Goal: Answer question/provide support: Share knowledge or assist other users

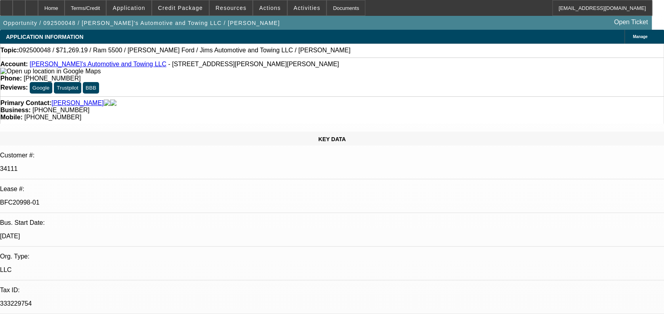
select select "0"
select select "0.1"
select select "0"
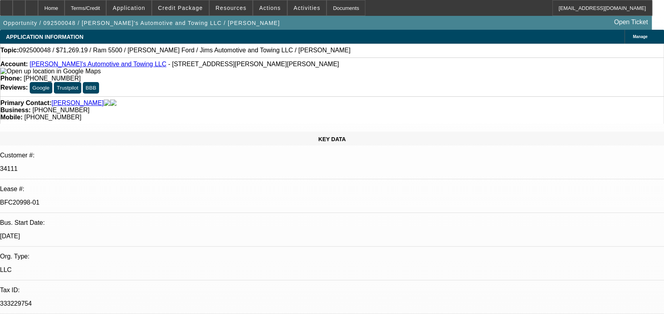
select select "0.1"
select select "0"
select select "0.1"
select select "0"
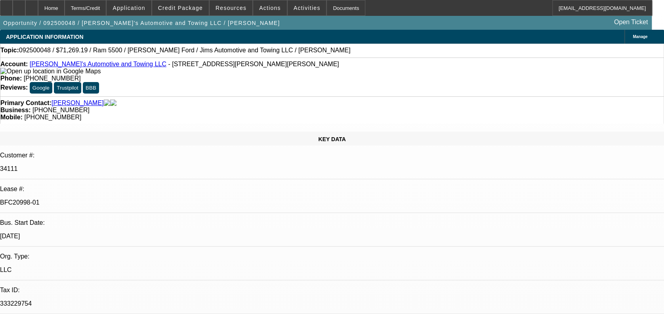
select select "0"
select select "0.1"
select select "1"
select select "3"
select select "4"
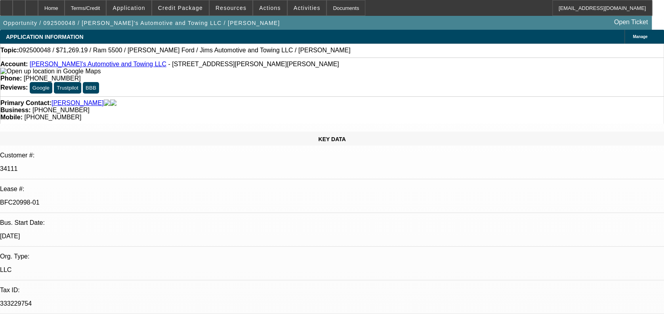
select select "1"
select select "3"
select select "4"
select select "1"
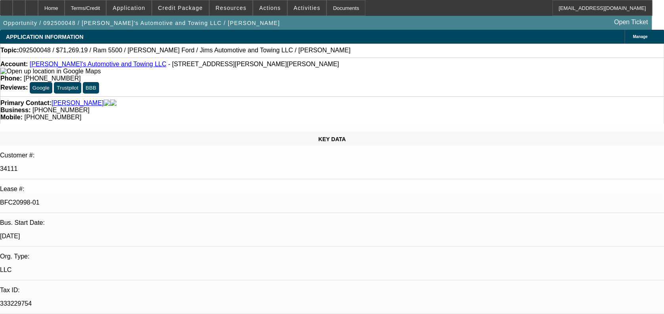
select select "4"
select select "1"
select select "4"
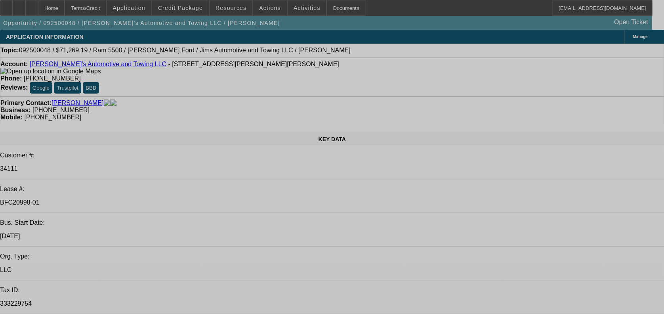
select select "0"
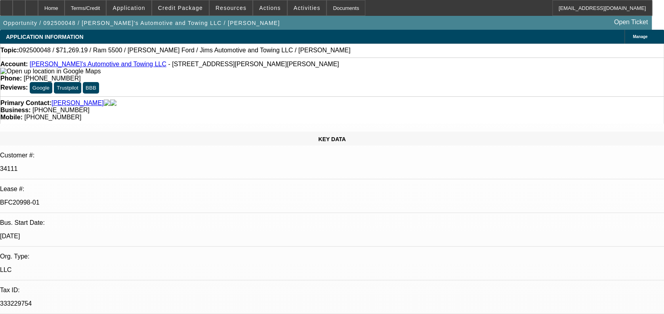
select select "0"
select select "0.1"
select select "0"
select select "0.1"
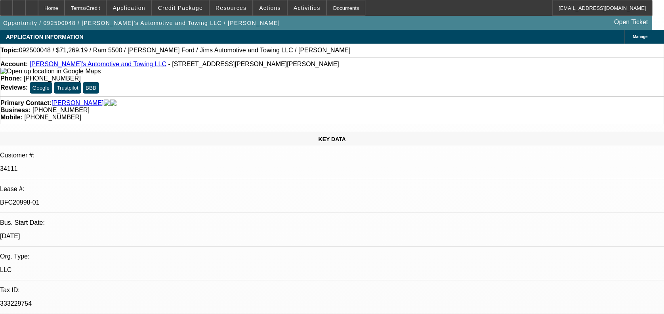
select select "0"
select select "0.1"
select select "0"
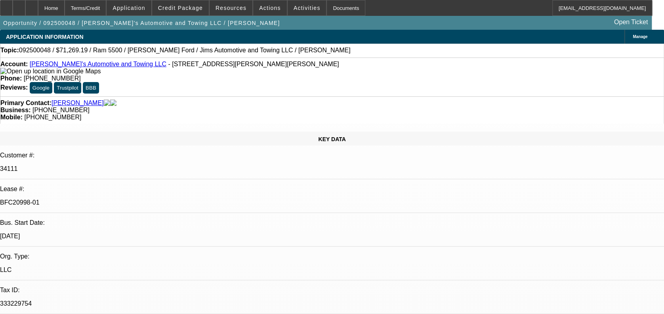
select select "0.1"
select select "1"
select select "3"
select select "4"
select select "1"
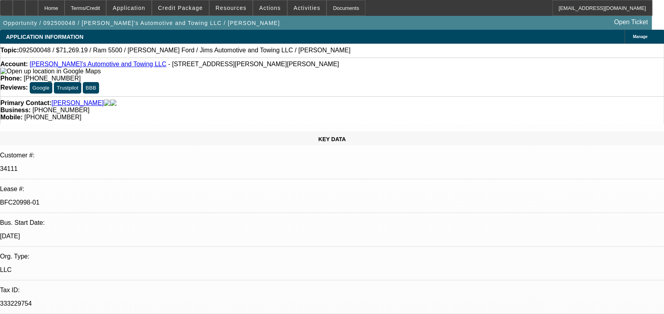
select select "3"
select select "4"
select select "1"
select select "4"
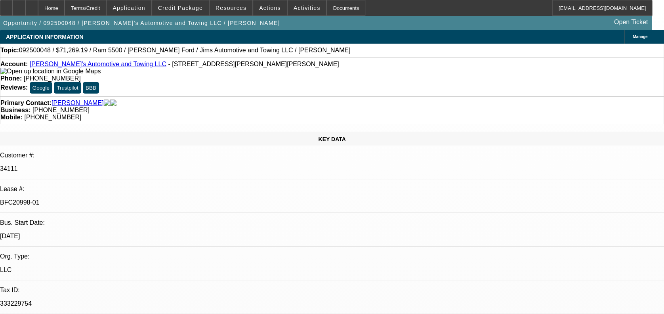
select select "1"
select select "4"
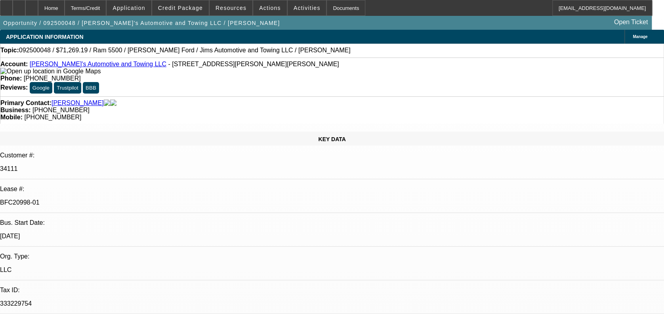
scroll to position [0, 0]
click at [38, 3] on div at bounding box center [31, 8] width 13 height 16
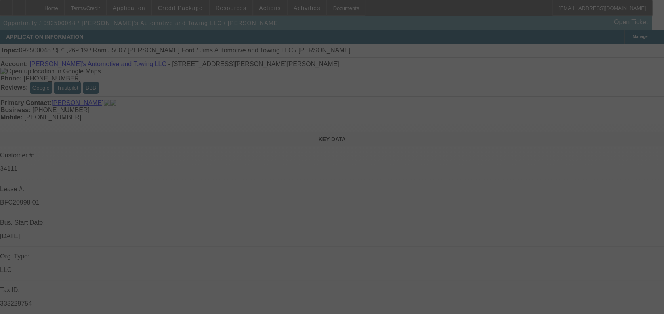
click at [624, 50] on div at bounding box center [332, 157] width 664 height 314
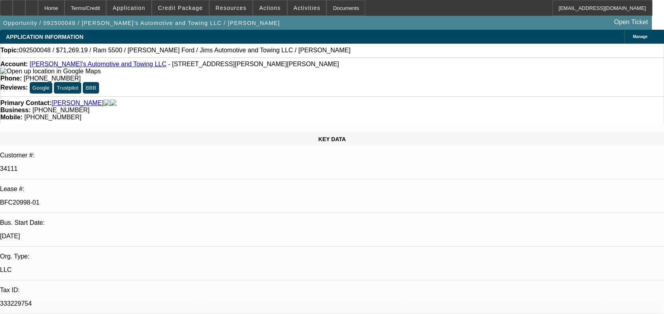
select select "0"
select select "0.1"
select select "0"
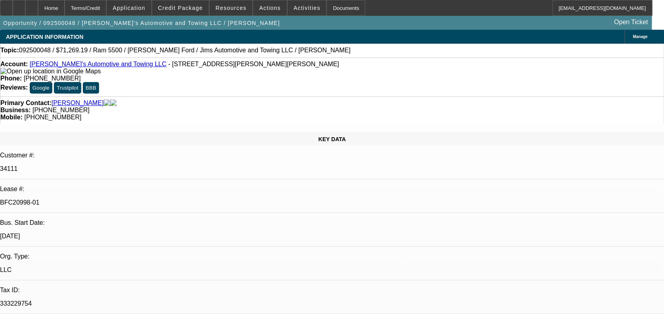
select select "0.1"
select select "0"
select select "0.1"
select select "0"
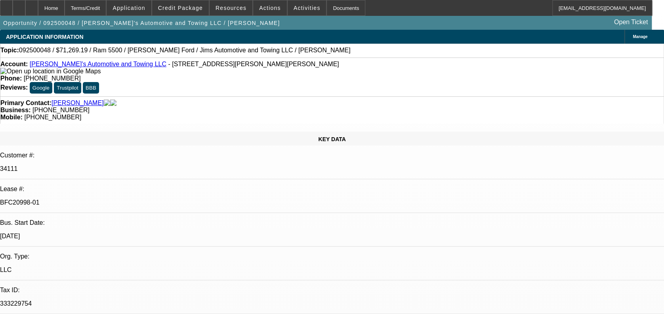
select select "0"
select select "0.1"
select select "1"
select select "3"
select select "4"
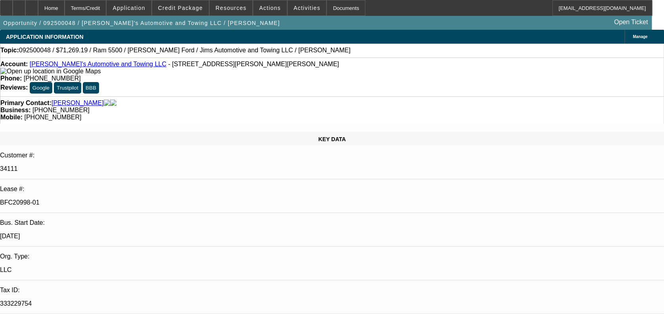
select select "1"
select select "3"
select select "4"
select select "1"
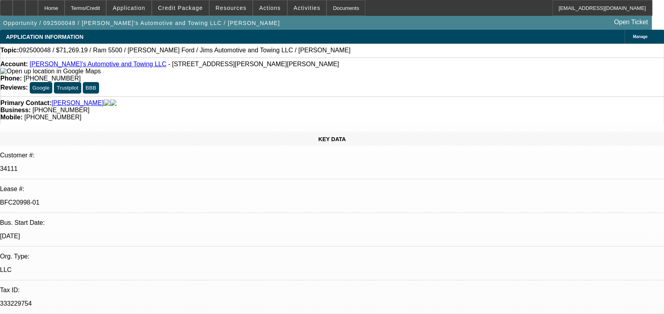
select select "4"
select select "1"
select select "4"
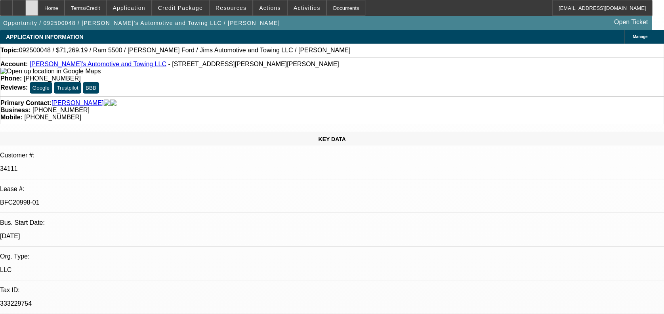
click at [38, 1] on div at bounding box center [31, 8] width 13 height 16
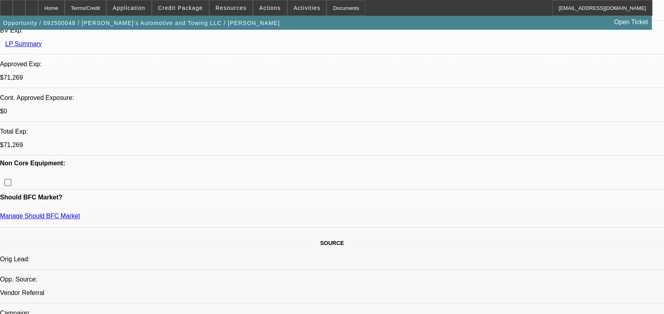
select select "0"
select select "0.1"
select select "0"
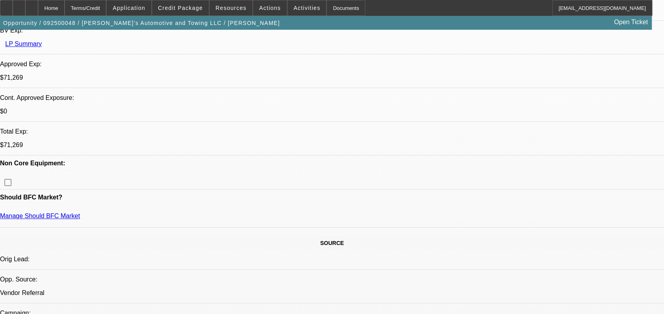
select select "0.1"
select select "0"
select select "0.1"
select select "0"
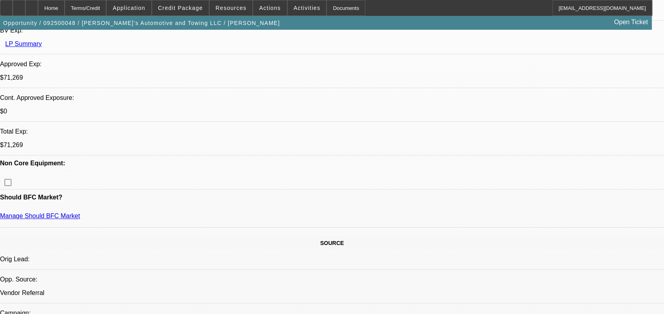
select select "0"
select select "0.1"
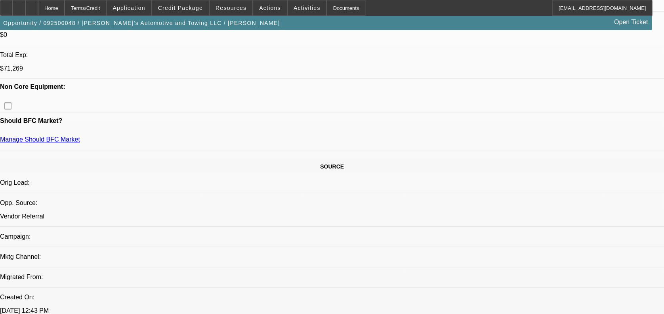
select select "1"
select select "3"
select select "4"
select select "1"
select select "3"
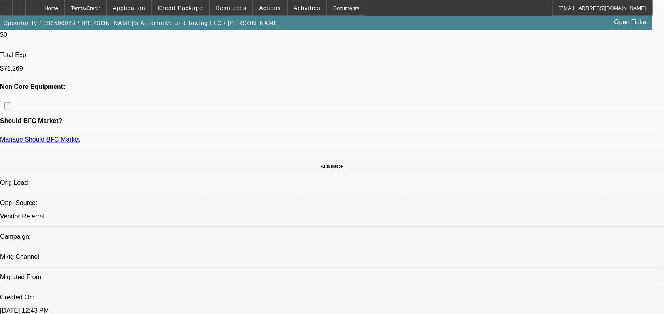
select select "4"
select select "1"
select select "4"
select select "1"
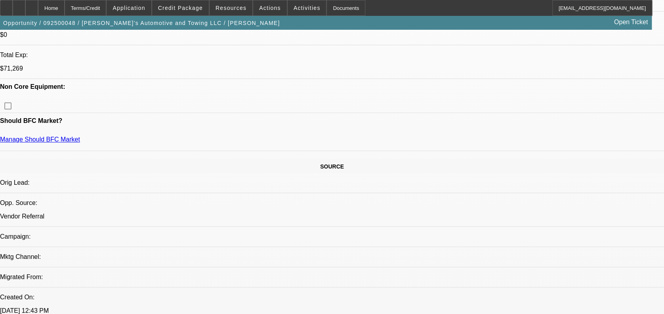
select select "1"
select select "4"
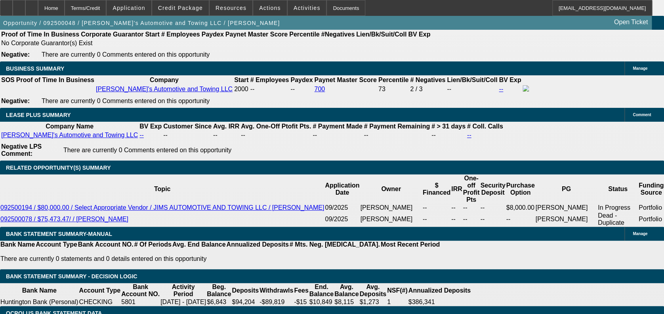
scroll to position [1056, 0]
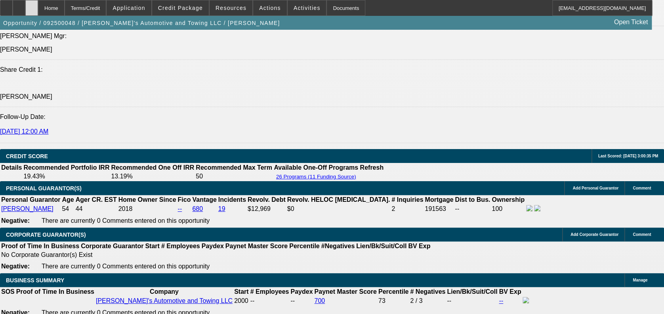
click at [38, 8] on div at bounding box center [31, 8] width 13 height 16
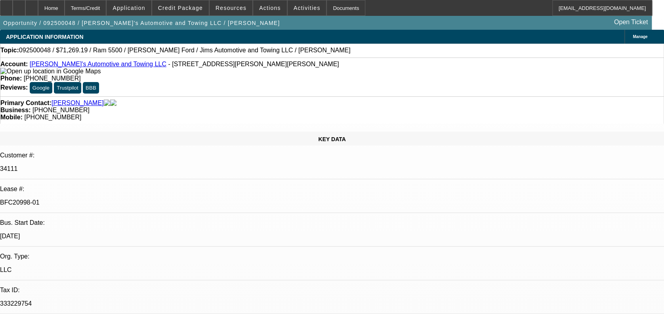
select select "0"
select select "0.1"
select select "0"
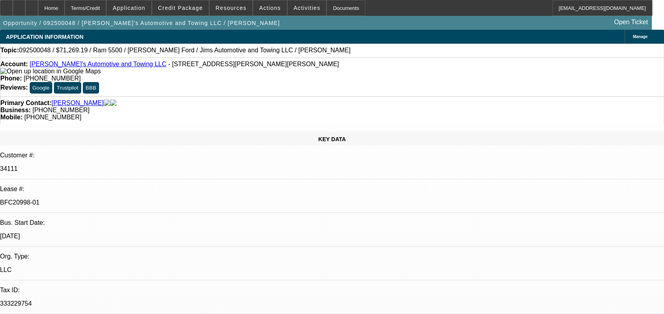
select select "0.1"
select select "0"
select select "0.1"
select select "0"
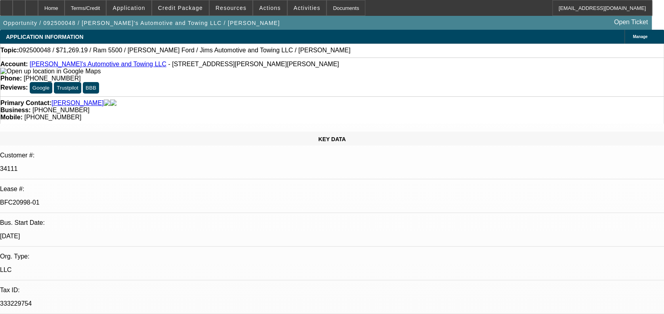
select select "0"
select select "0.1"
select select "1"
select select "3"
select select "4"
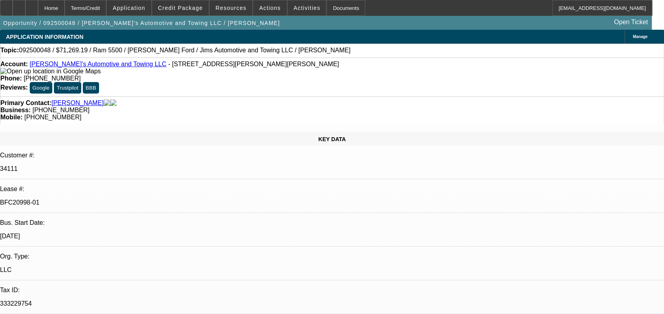
select select "1"
select select "3"
select select "4"
select select "1"
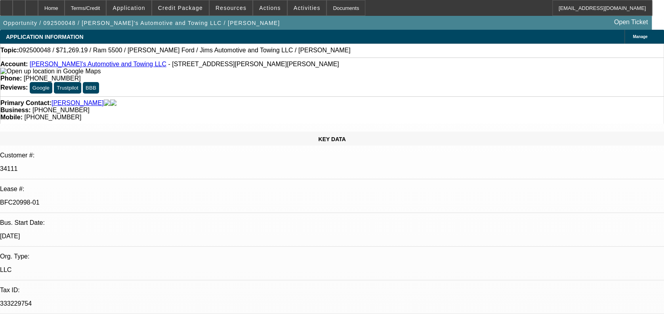
select select "4"
select select "1"
select select "4"
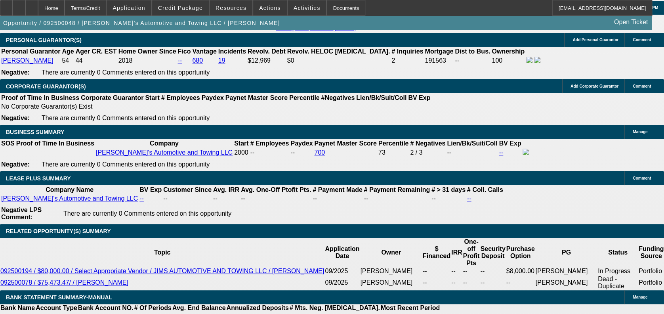
scroll to position [1320, 0]
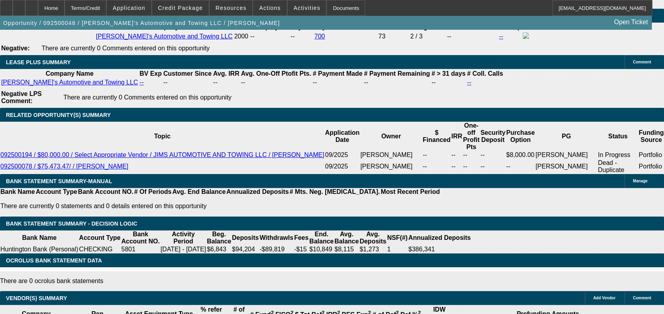
drag, startPoint x: 143, startPoint y: 118, endPoint x: 177, endPoint y: 126, distance: 34.0
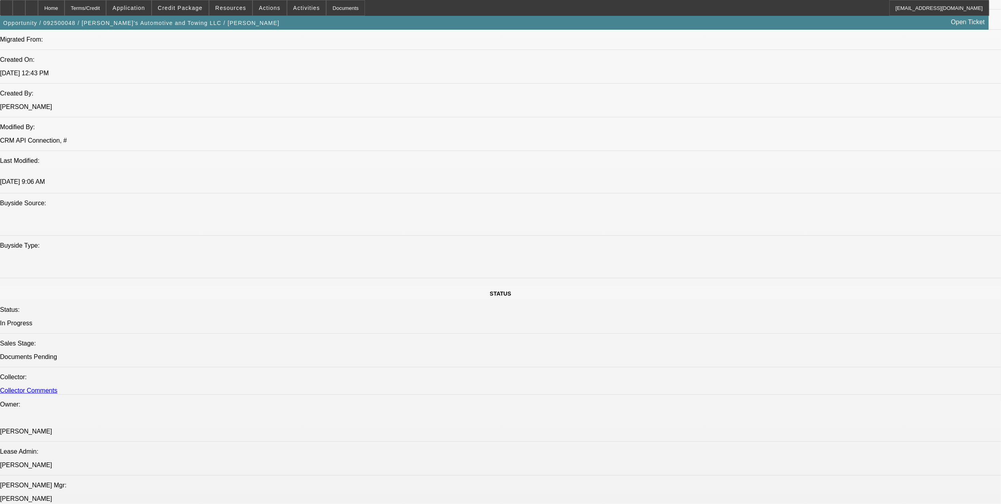
scroll to position [558, 0]
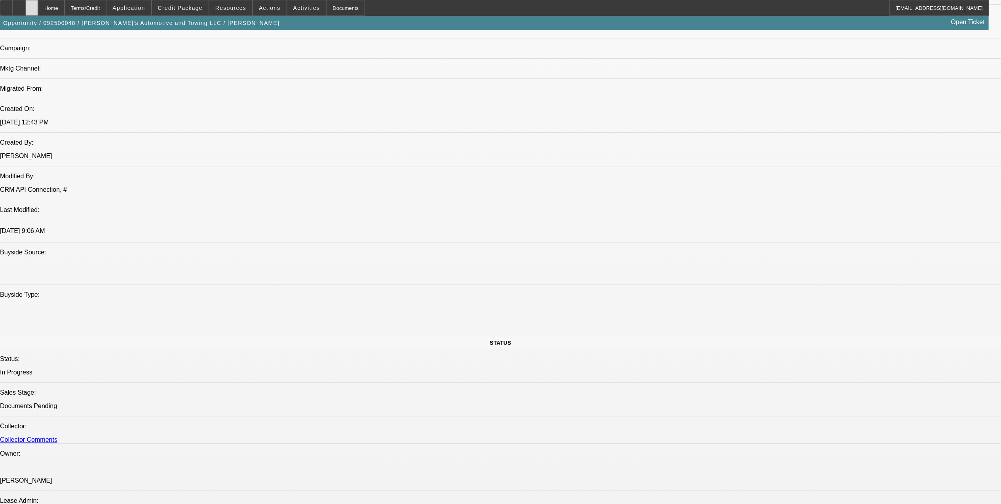
click at [38, 7] on div at bounding box center [31, 8] width 13 height 16
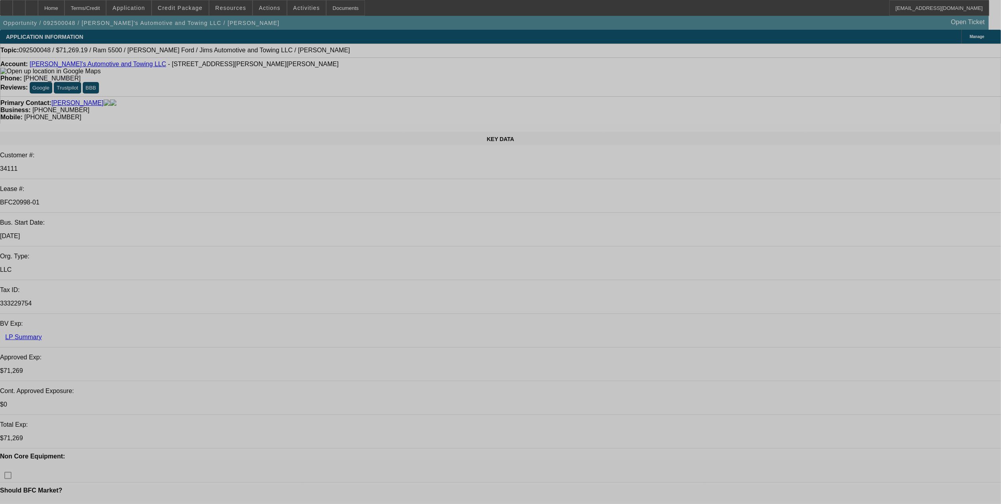
select select "0"
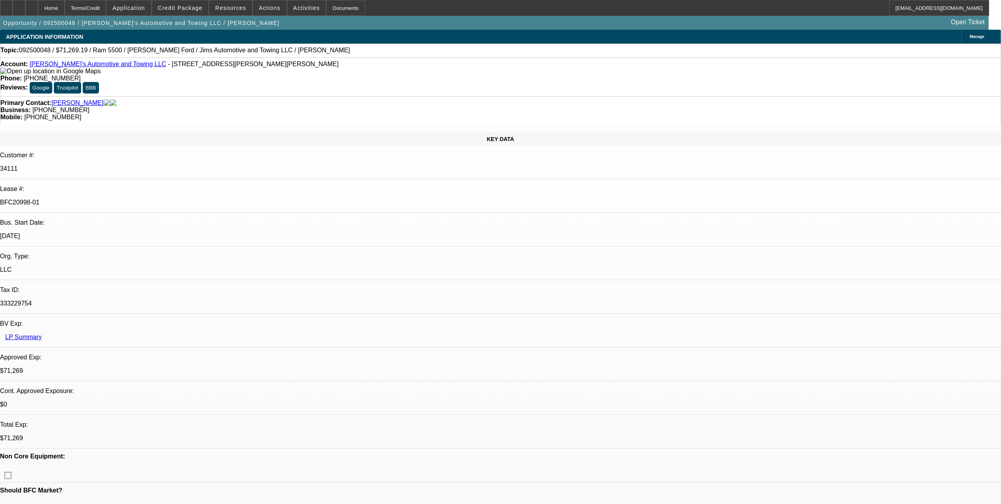
select select "0.1"
select select "0"
select select "0.1"
select select "0"
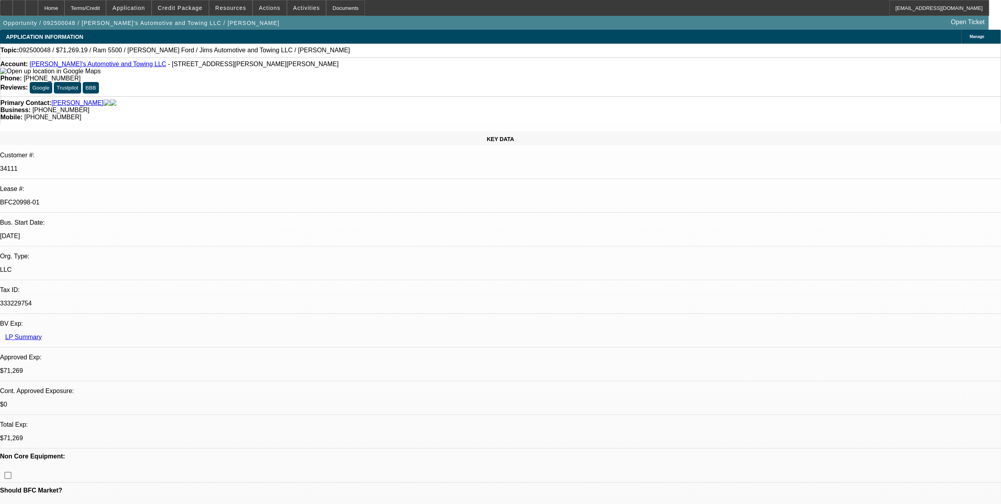
select select "0"
select select "0.1"
select select "0"
select select "0.1"
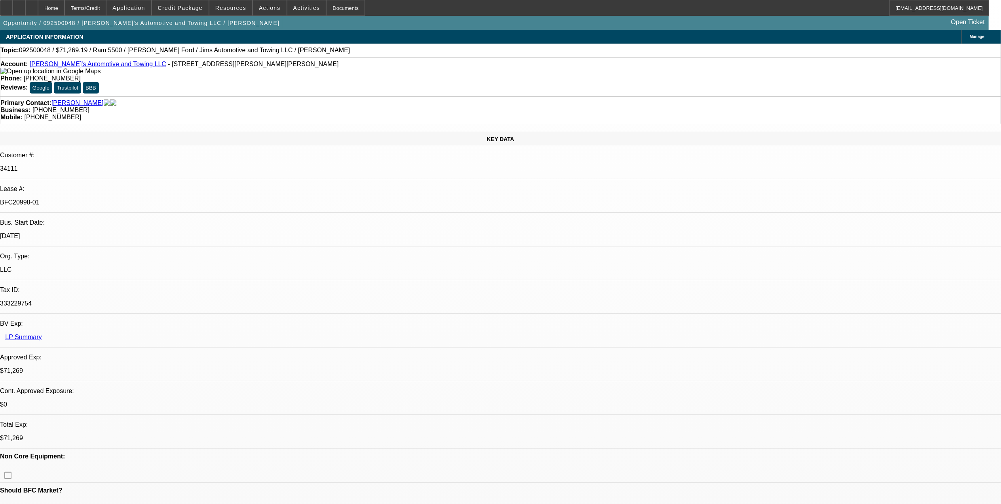
select select "1"
select select "3"
select select "4"
select select "1"
select select "3"
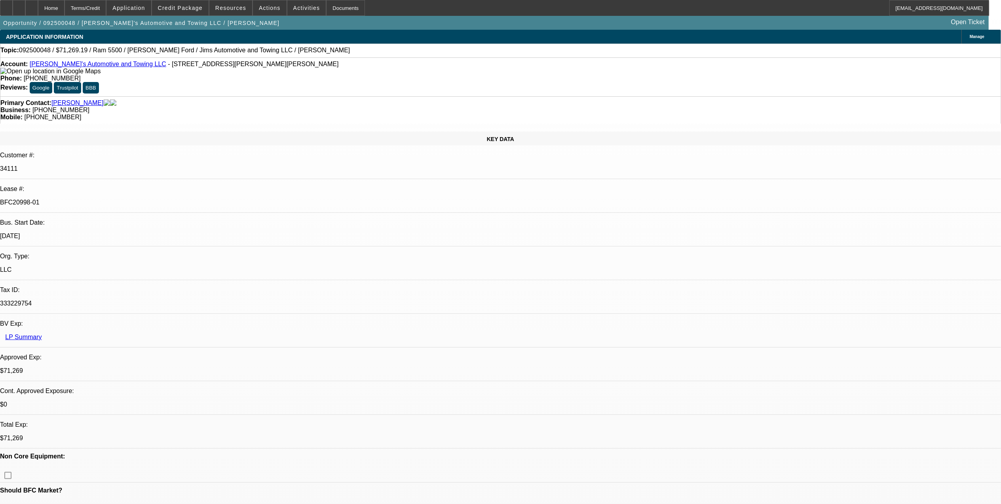
select select "4"
select select "1"
select select "4"
select select "1"
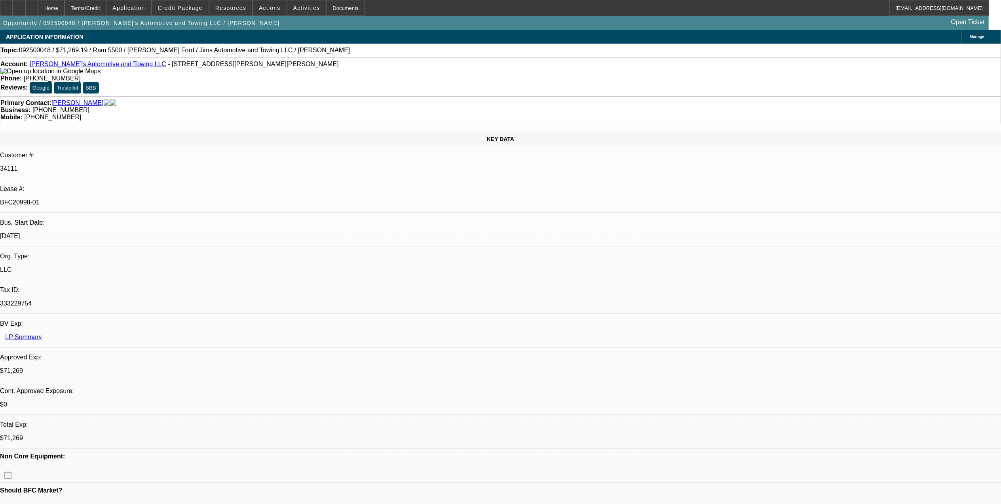
select select "1"
select select "4"
select select "0"
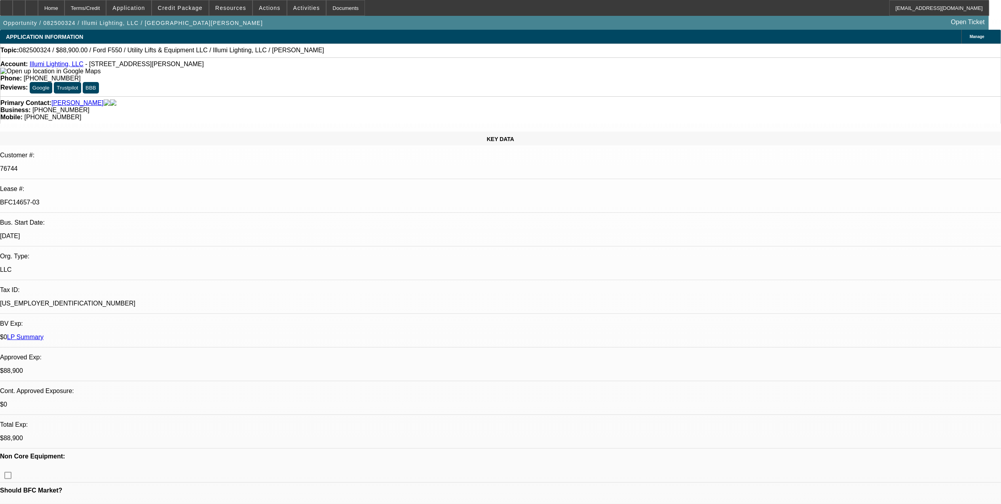
select select "0"
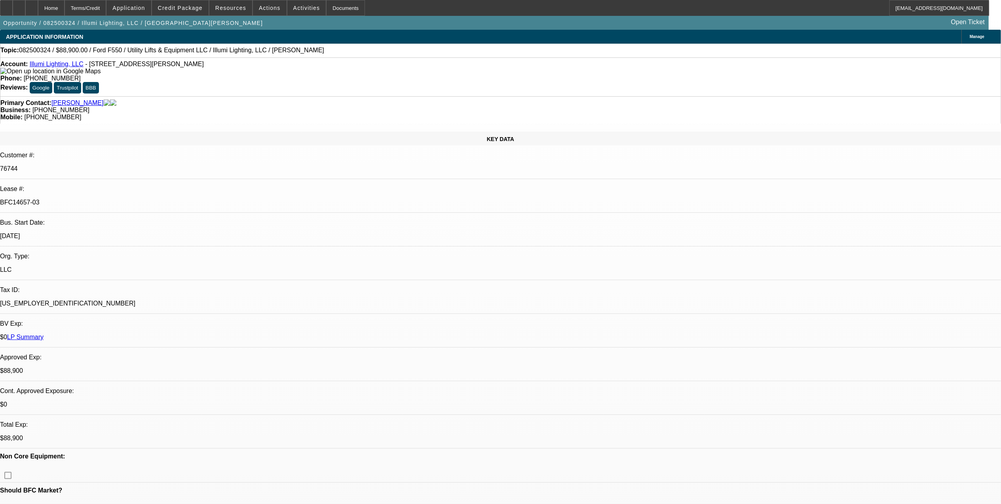
select select "0"
select select "1"
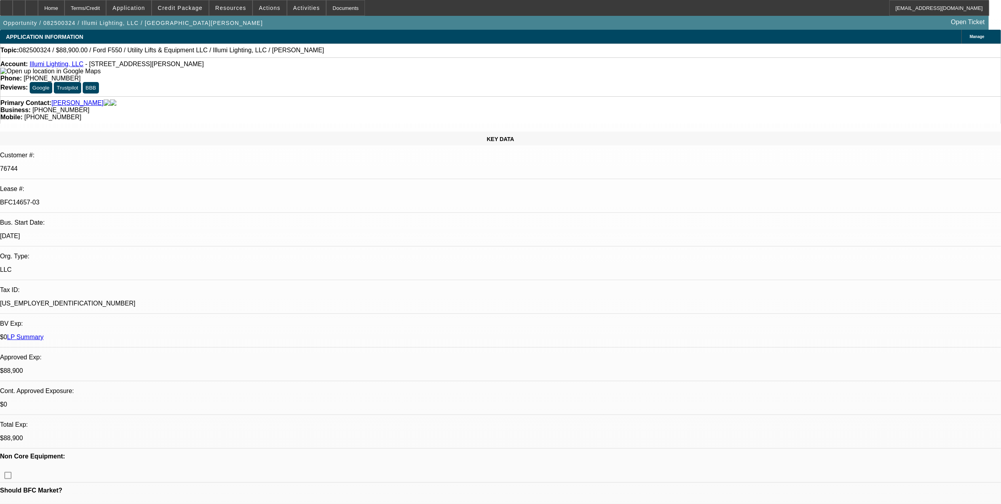
select select "3"
select select "6"
select select "1"
select select "3"
select select "6"
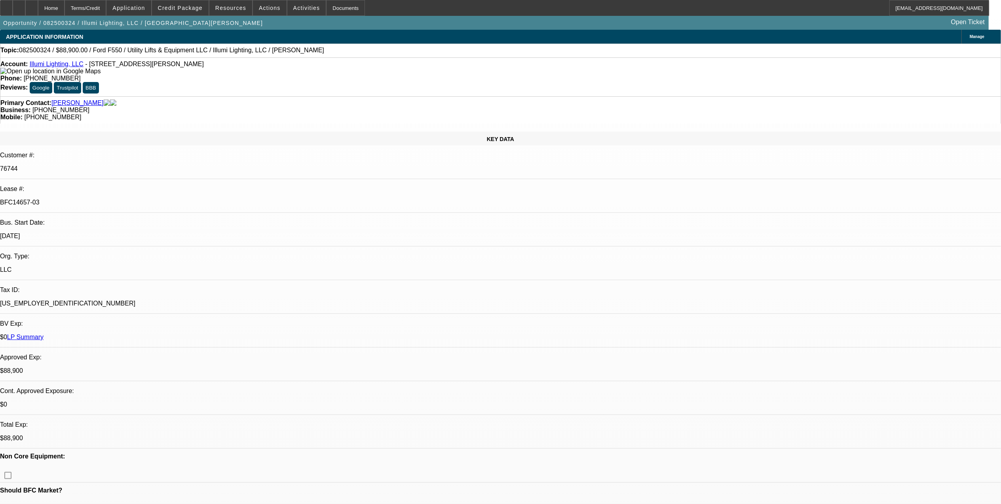
select select "1"
select select "3"
select select "6"
select select "1"
select select "3"
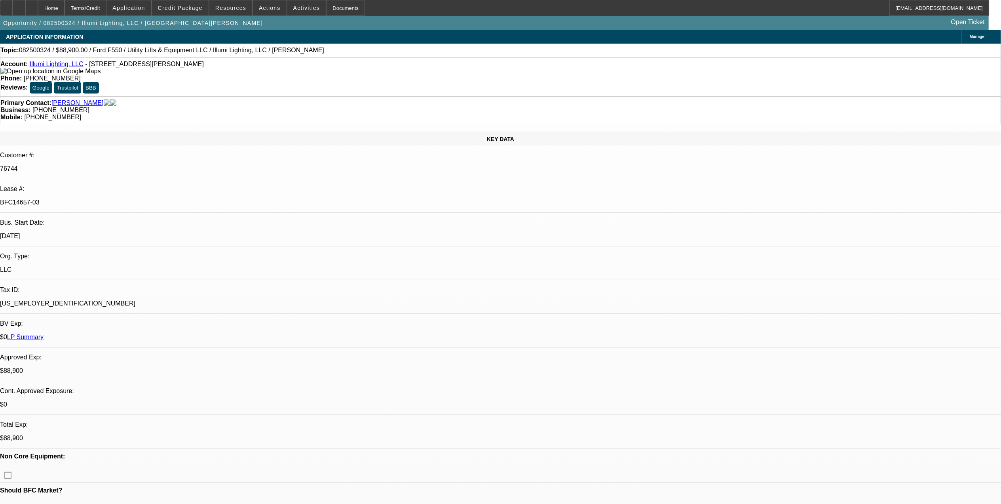
select select "6"
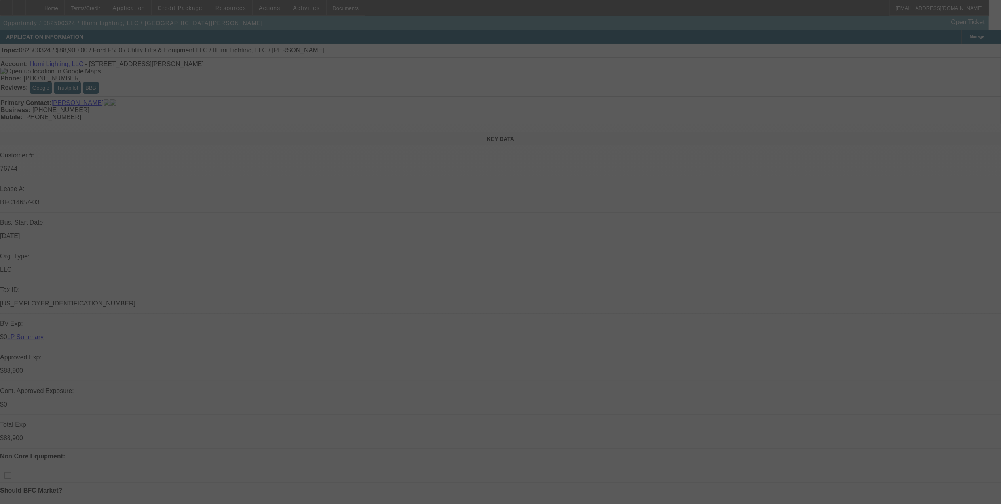
click at [892, 52] on div at bounding box center [500, 252] width 1001 height 504
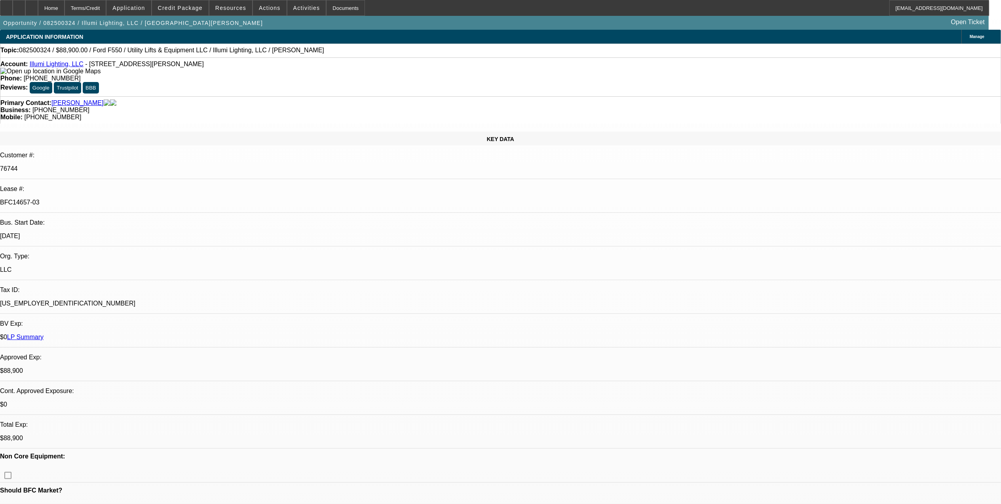
select select "0"
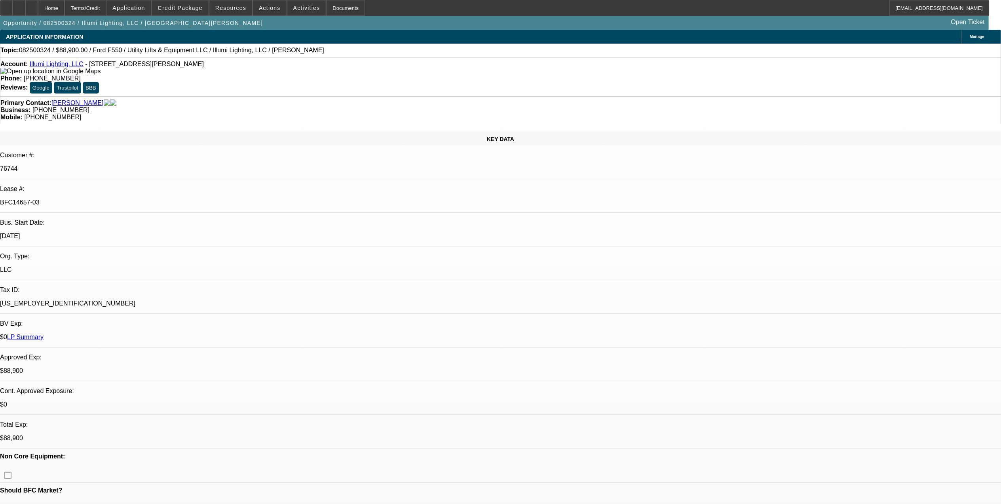
select select "0"
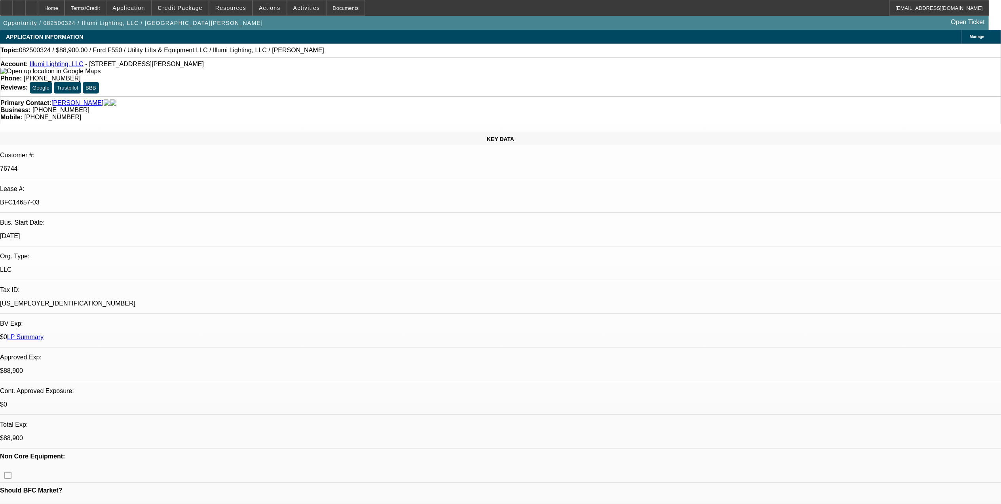
select select "0"
select select "1"
select select "3"
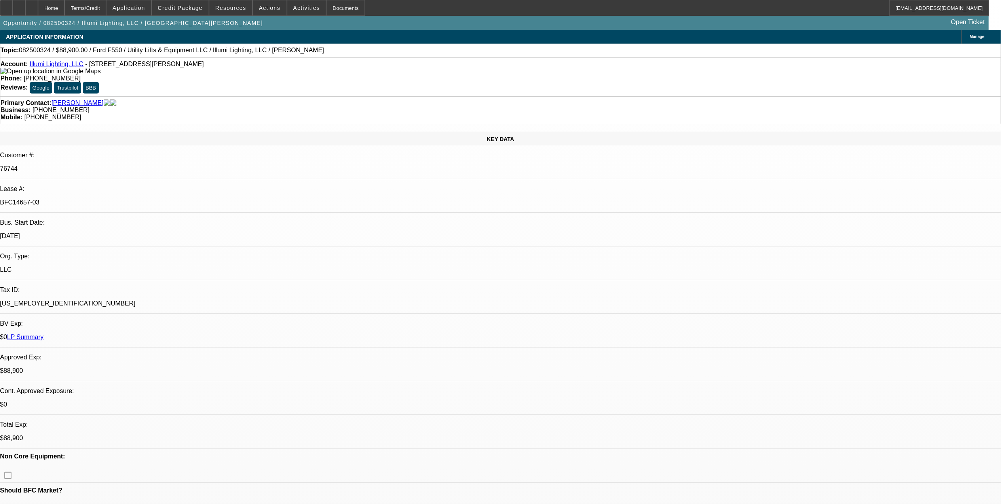
select select "6"
select select "1"
select select "3"
select select "6"
select select "1"
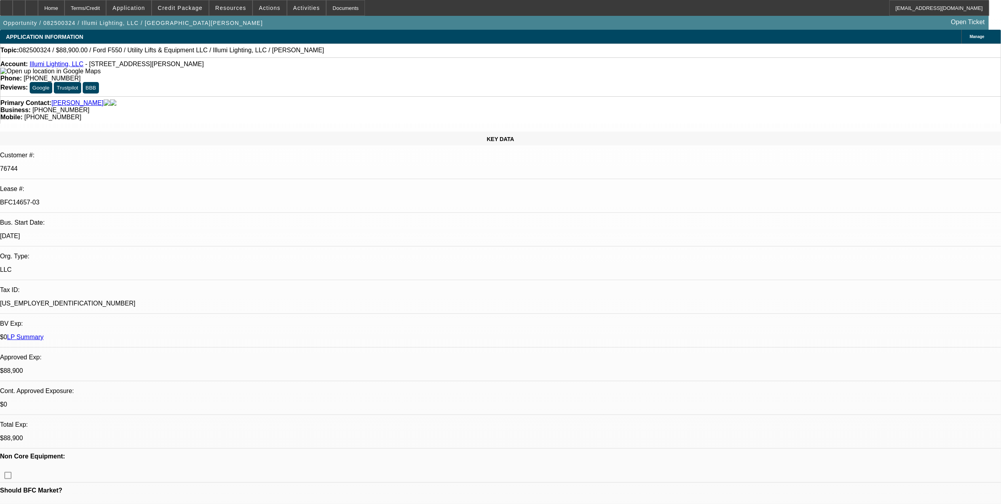
select select "3"
select select "6"
select select "1"
select select "3"
select select "6"
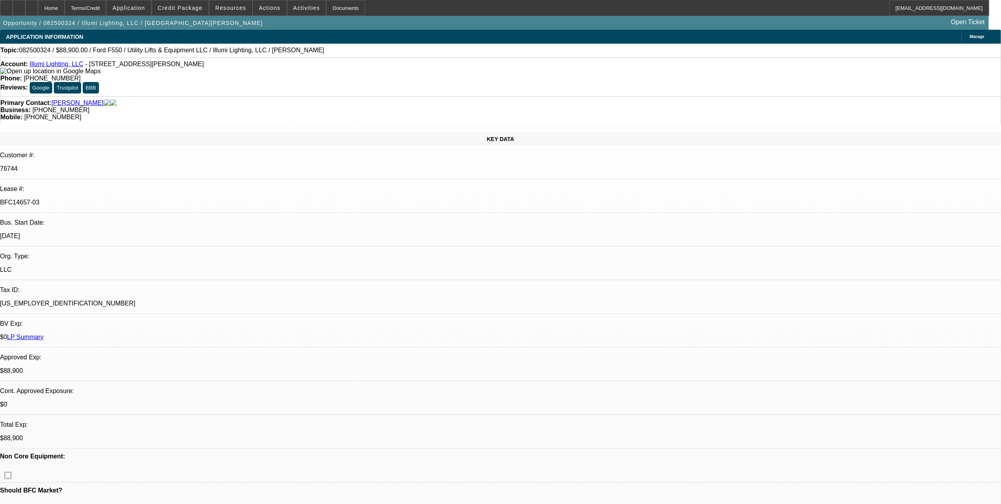
drag, startPoint x: 693, startPoint y: 143, endPoint x: 771, endPoint y: 144, distance: 77.6
drag, startPoint x: 771, startPoint y: 144, endPoint x: 683, endPoint y: 159, distance: 88.3
drag, startPoint x: 683, startPoint y: 159, endPoint x: 716, endPoint y: 161, distance: 32.5
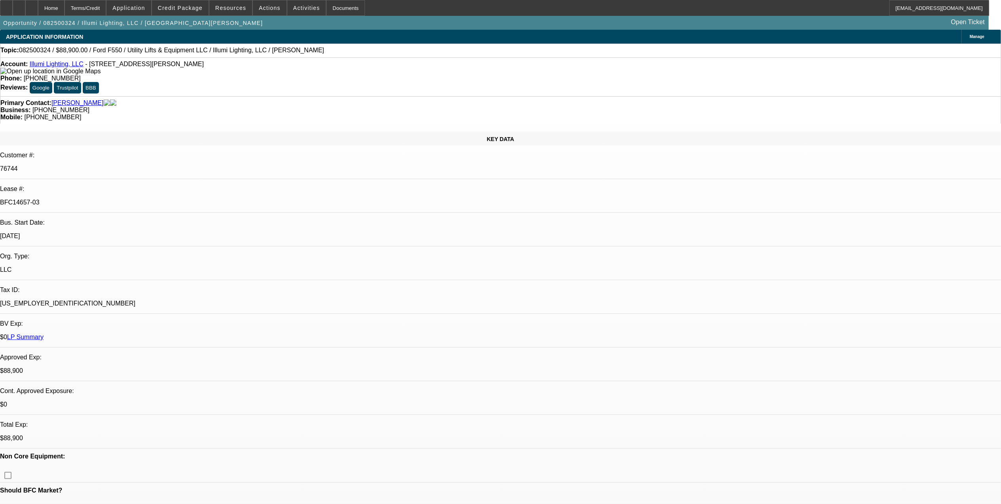
drag, startPoint x: 736, startPoint y: 163, endPoint x: 866, endPoint y: 164, distance: 130.7
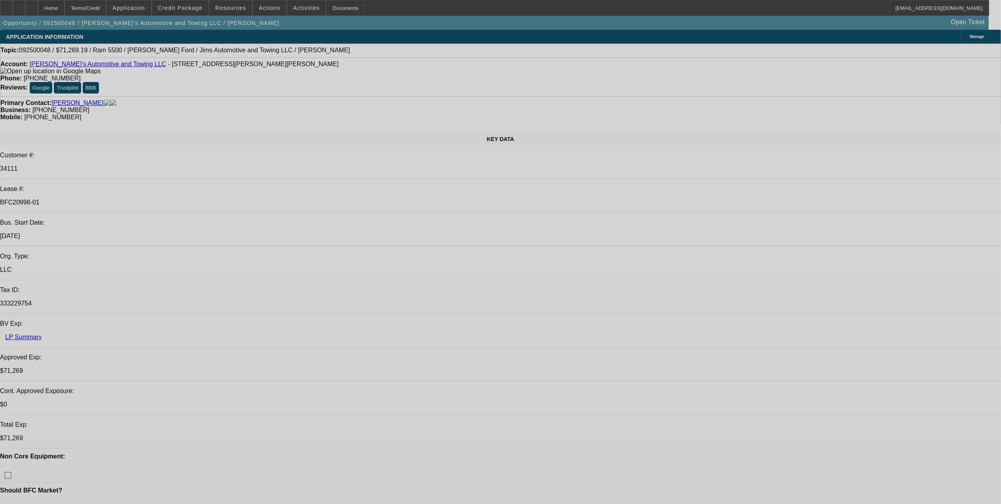
select select "0"
select select "0.1"
select select "0"
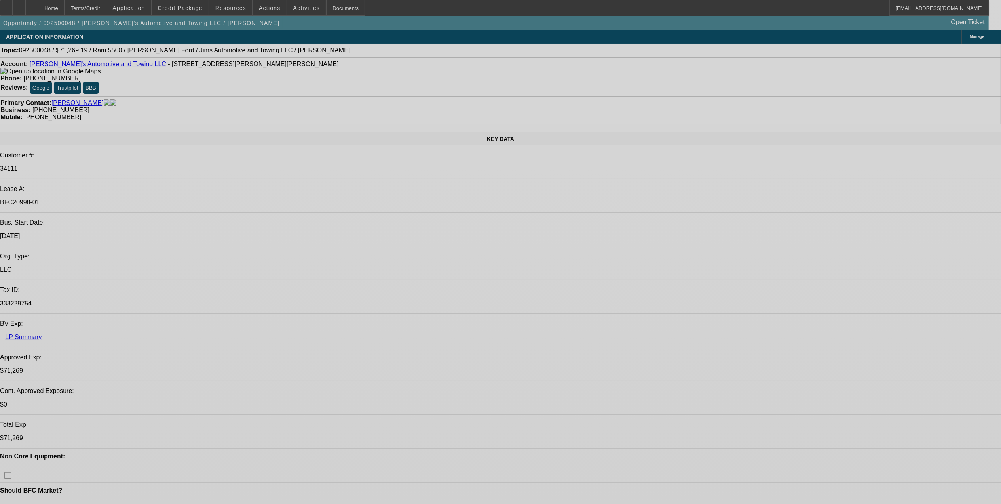
select select "0.1"
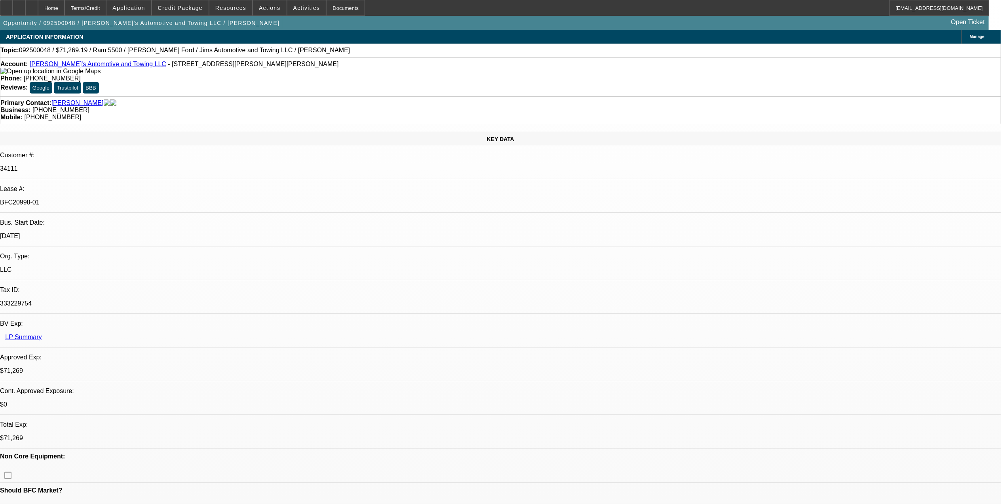
select select "0"
select select "0.1"
select select "0"
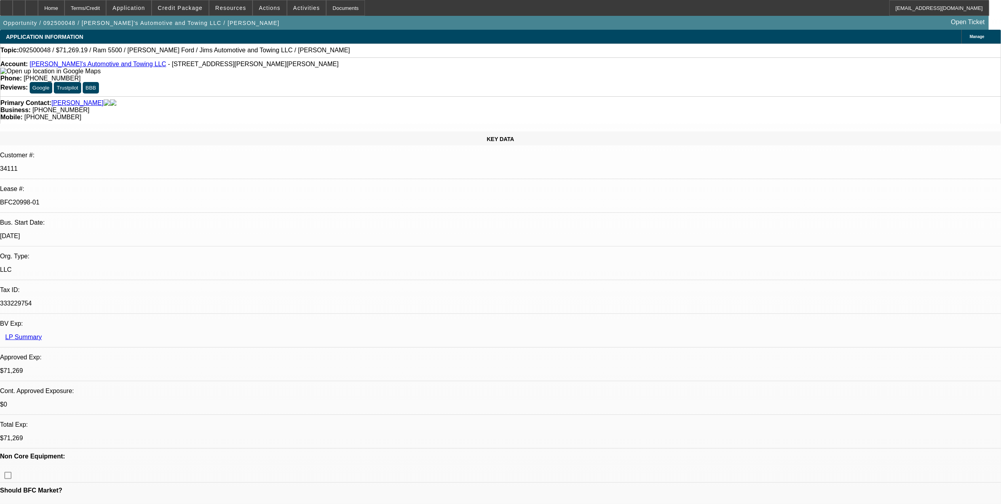
select select "0.1"
select select "1"
select select "3"
select select "4"
select select "1"
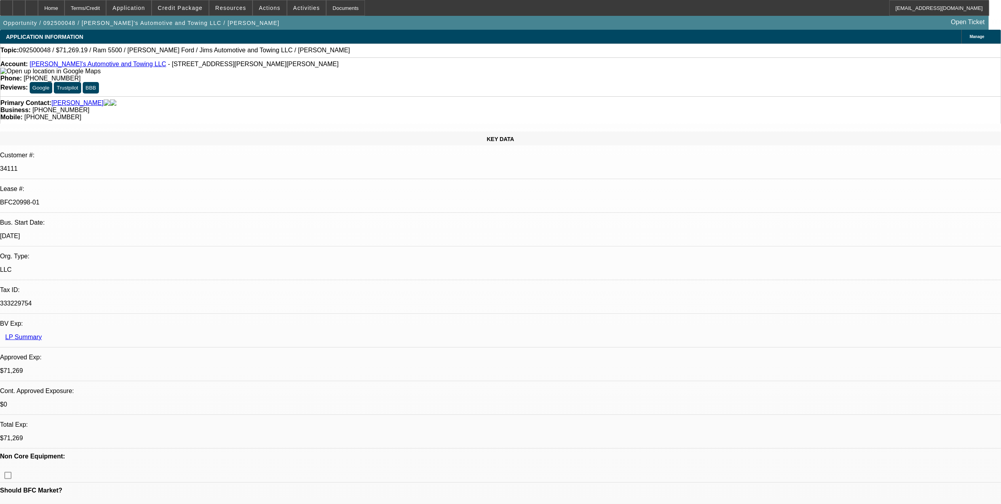
select select "3"
select select "4"
select select "1"
select select "4"
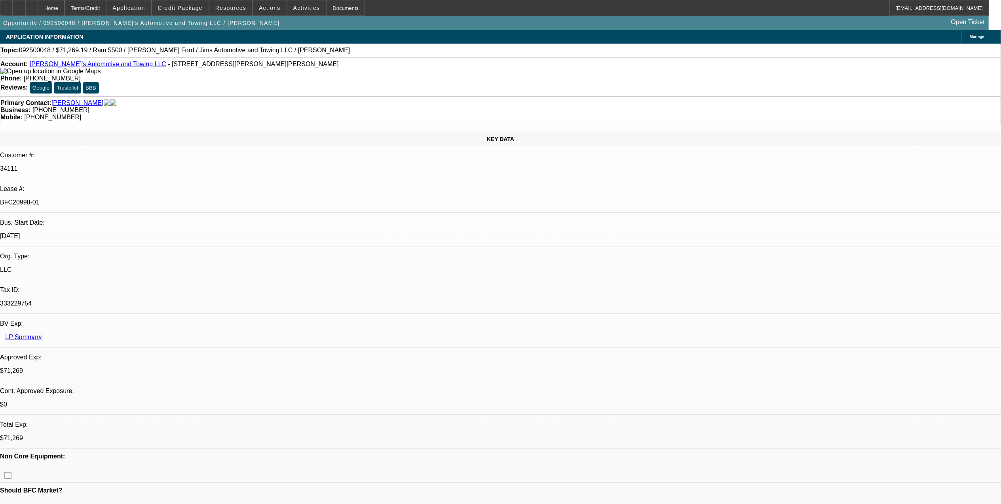
select select "1"
select select "4"
drag, startPoint x: 744, startPoint y: 154, endPoint x: 808, endPoint y: 152, distance: 63.4
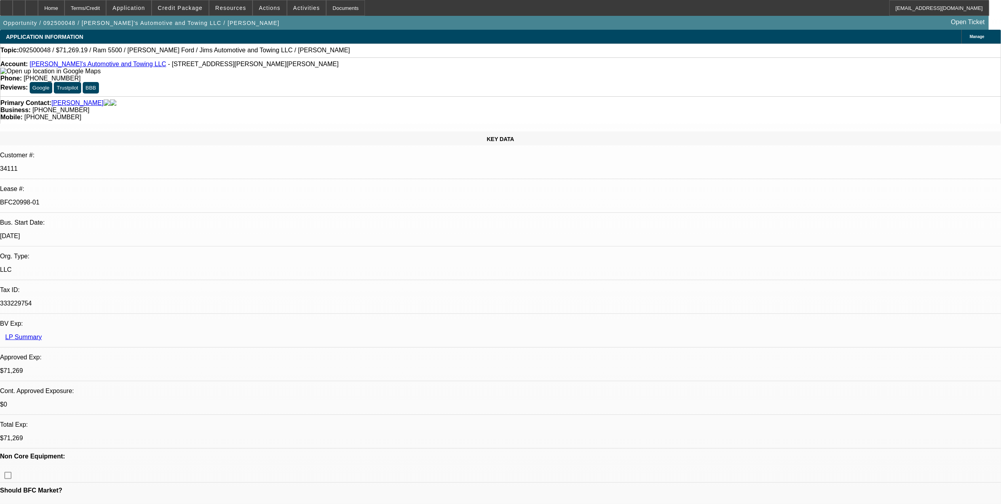
drag, startPoint x: 805, startPoint y: 154, endPoint x: 799, endPoint y: 156, distance: 7.0
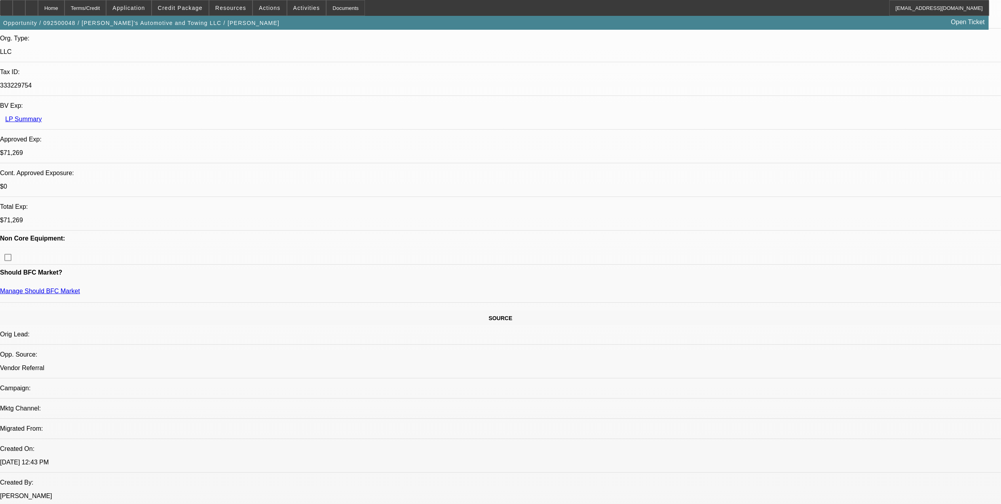
scroll to position [422, 0]
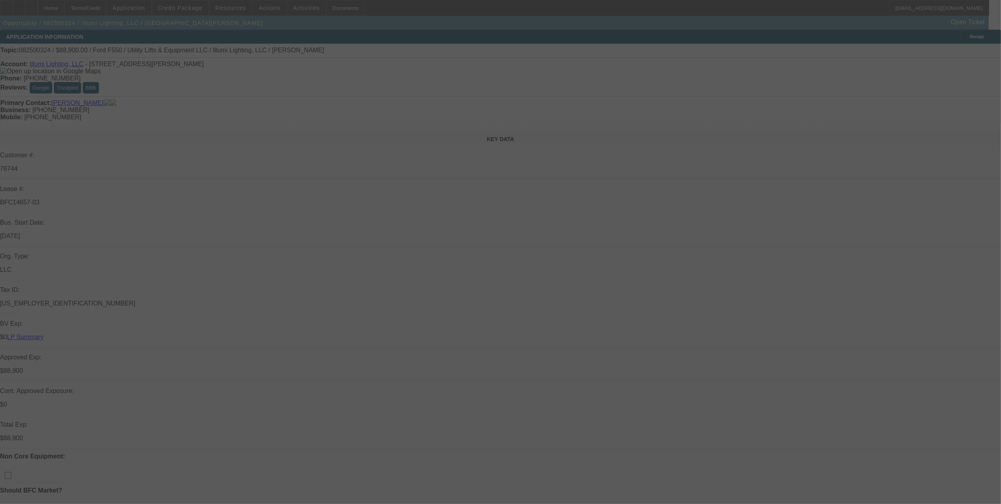
click at [889, 48] on div at bounding box center [500, 252] width 1001 height 504
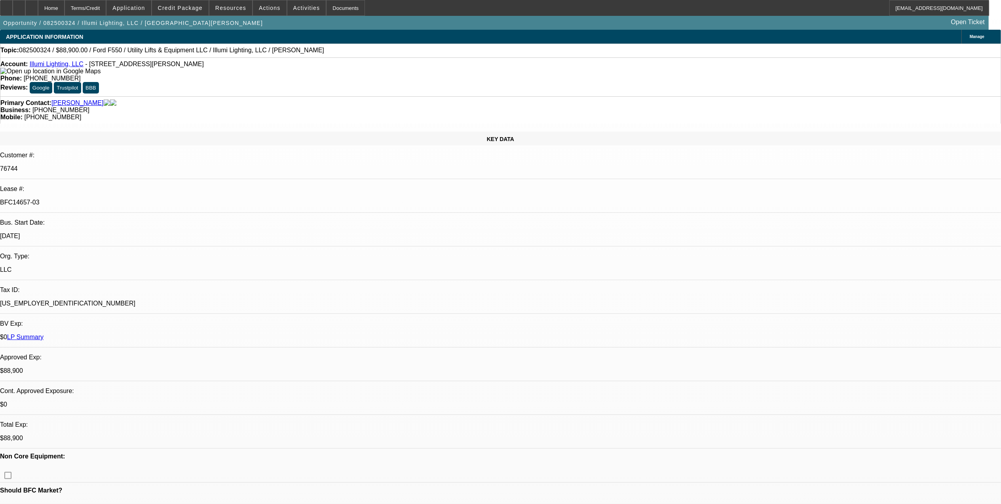
select select "0"
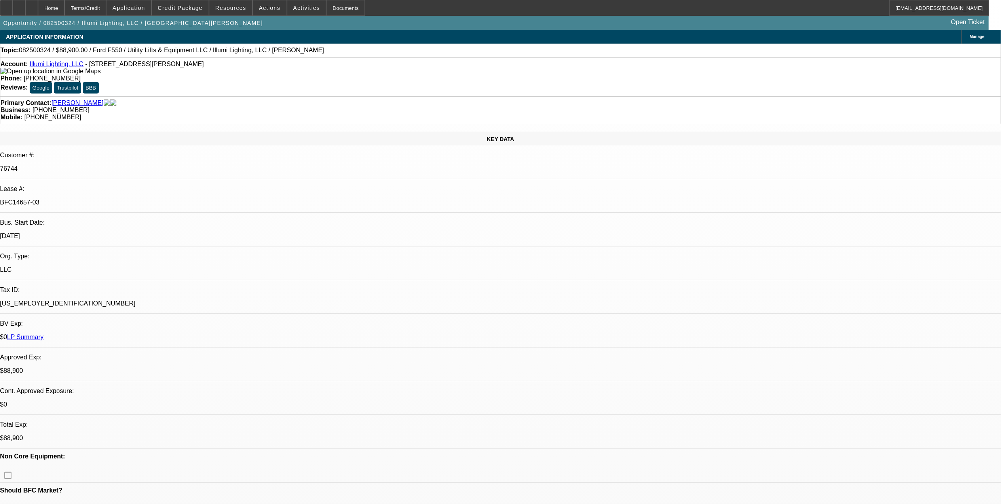
select select "0"
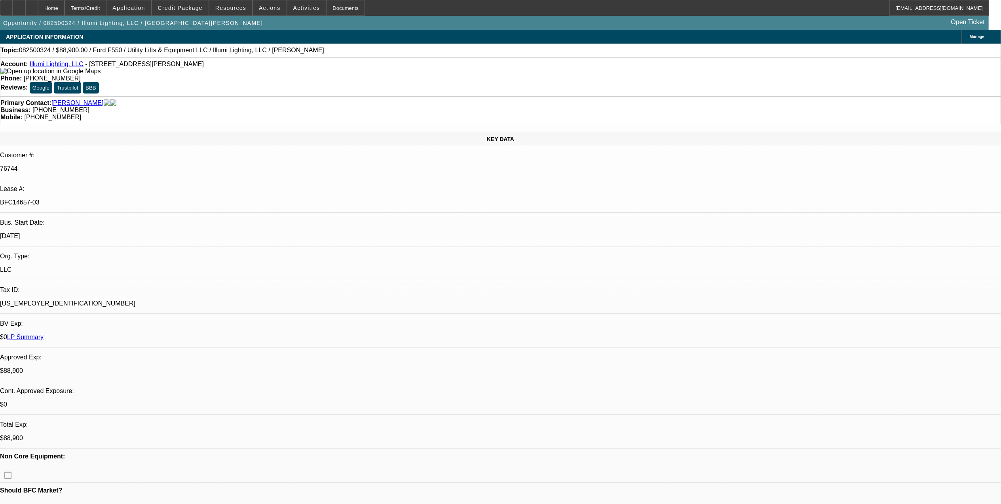
select select "0"
select select "1"
select select "3"
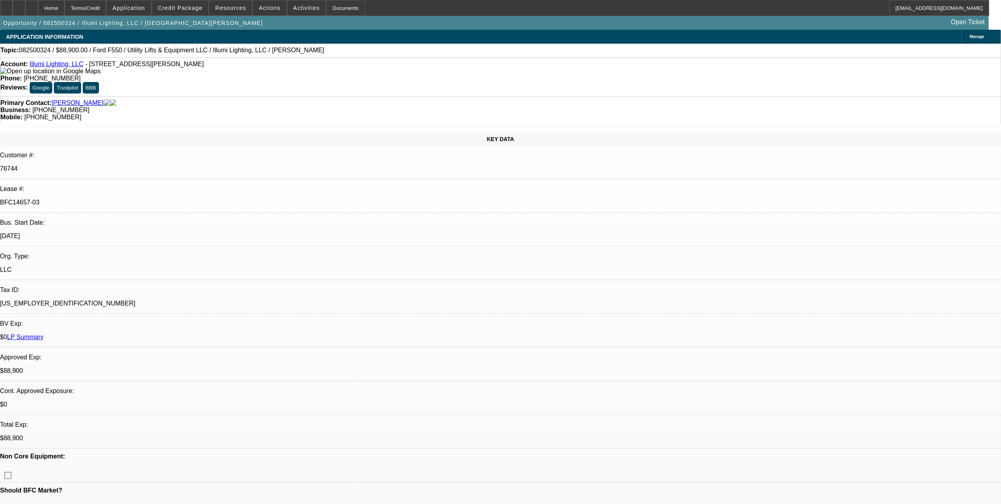
select select "6"
select select "1"
select select "3"
select select "6"
select select "1"
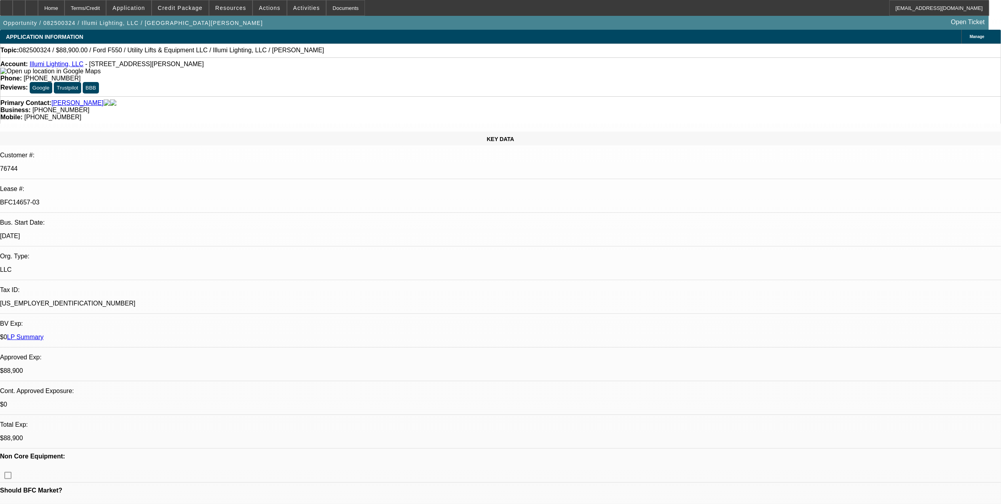
select select "3"
select select "6"
select select "1"
select select "3"
select select "6"
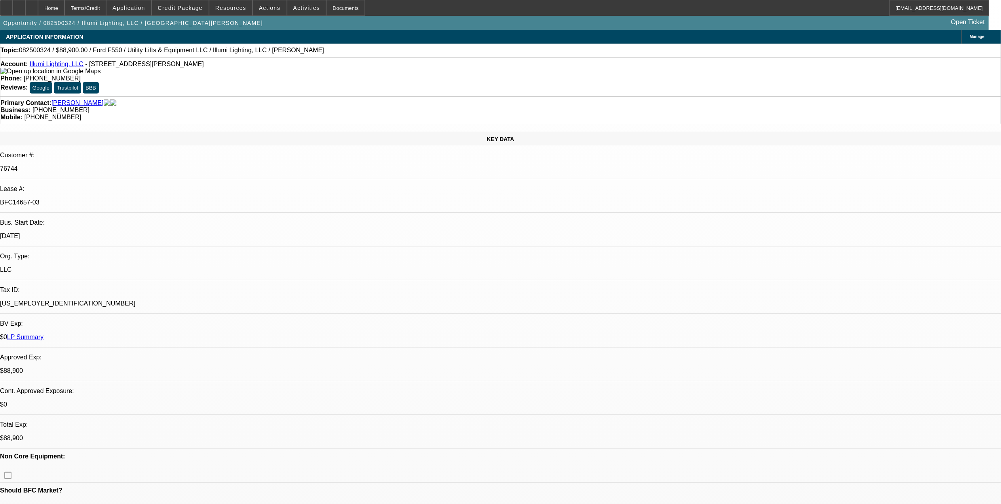
select select "0"
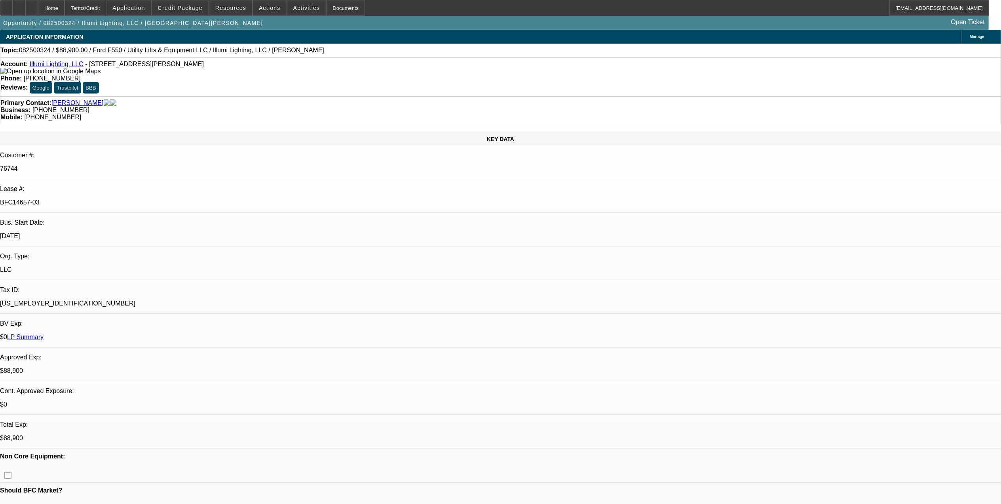
select select "0"
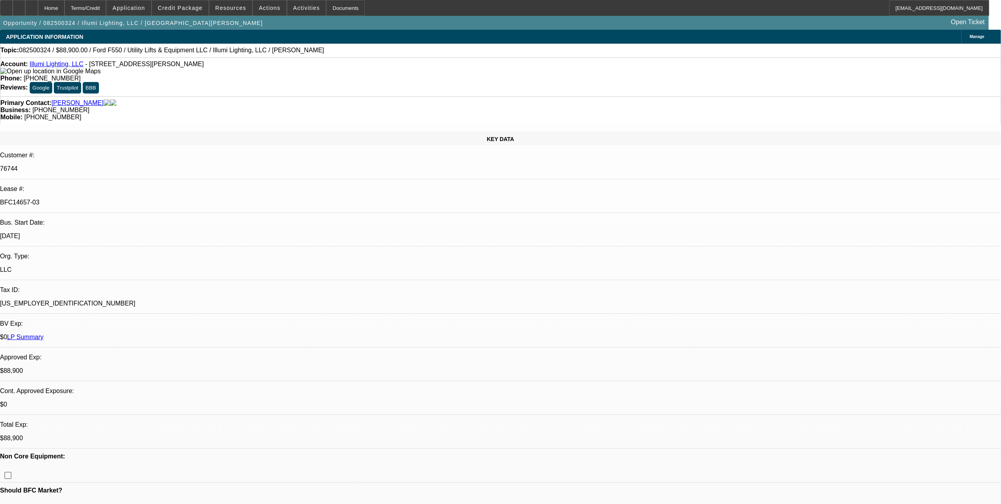
select select "0"
select select "1"
select select "3"
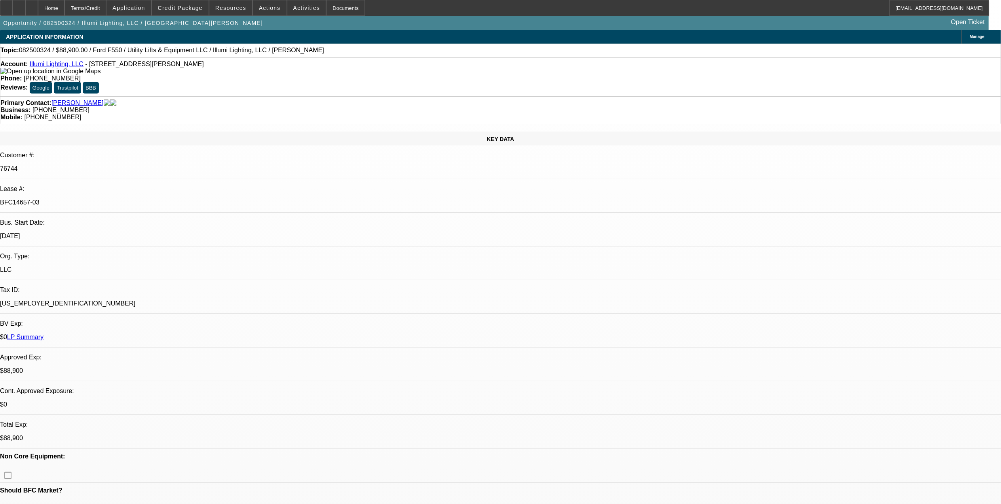
select select "6"
select select "1"
select select "3"
select select "6"
select select "1"
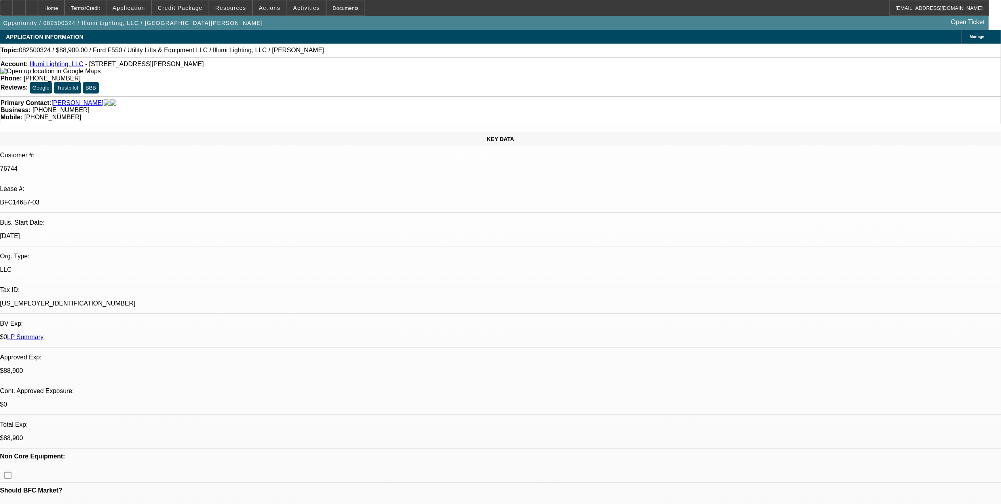
select select "3"
select select "6"
select select "1"
select select "3"
select select "6"
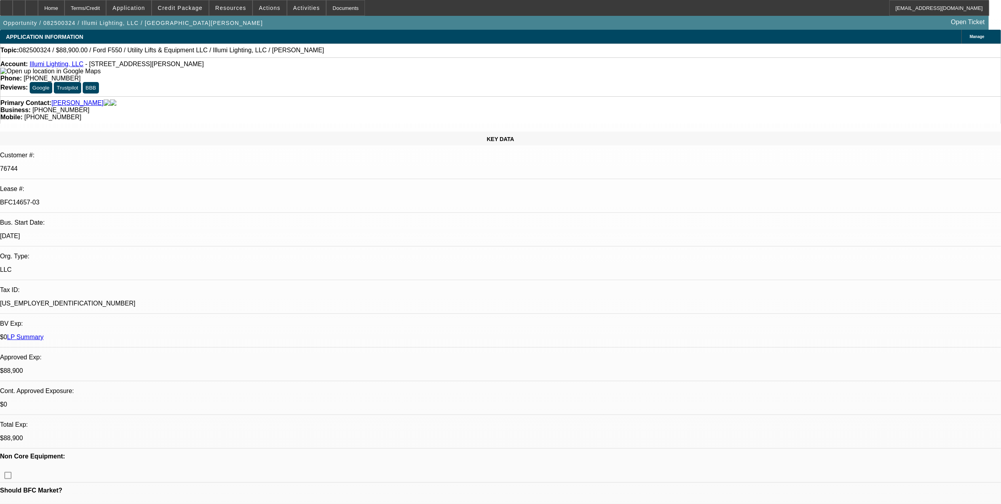
drag, startPoint x: 772, startPoint y: 168, endPoint x: 942, endPoint y: 173, distance: 170.3
drag, startPoint x: 957, startPoint y: 165, endPoint x: 907, endPoint y: 165, distance: 50.3
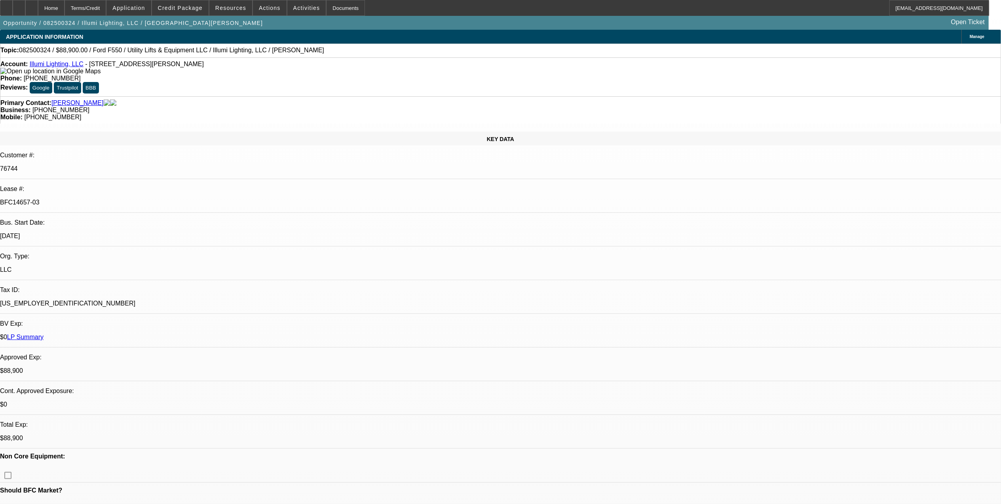
drag, startPoint x: 936, startPoint y: 167, endPoint x: 886, endPoint y: 168, distance: 49.9
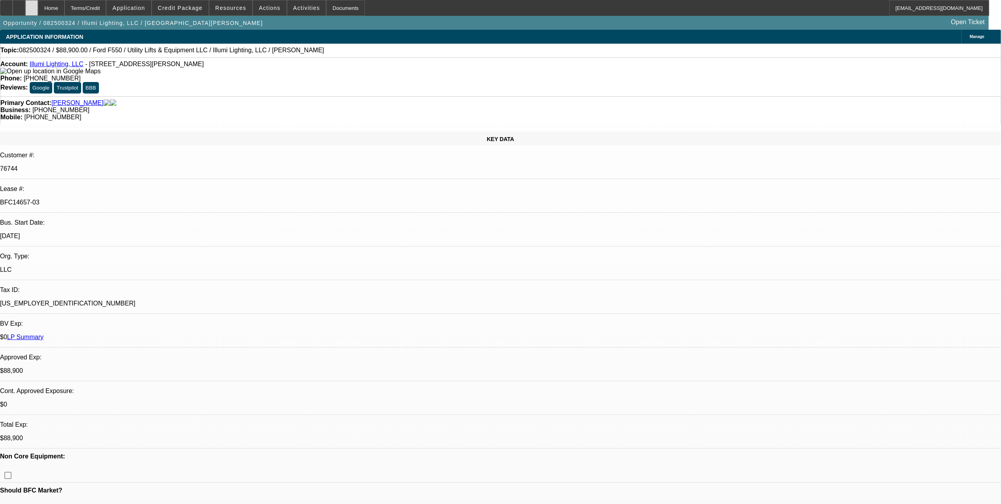
click at [38, 8] on div at bounding box center [31, 8] width 13 height 16
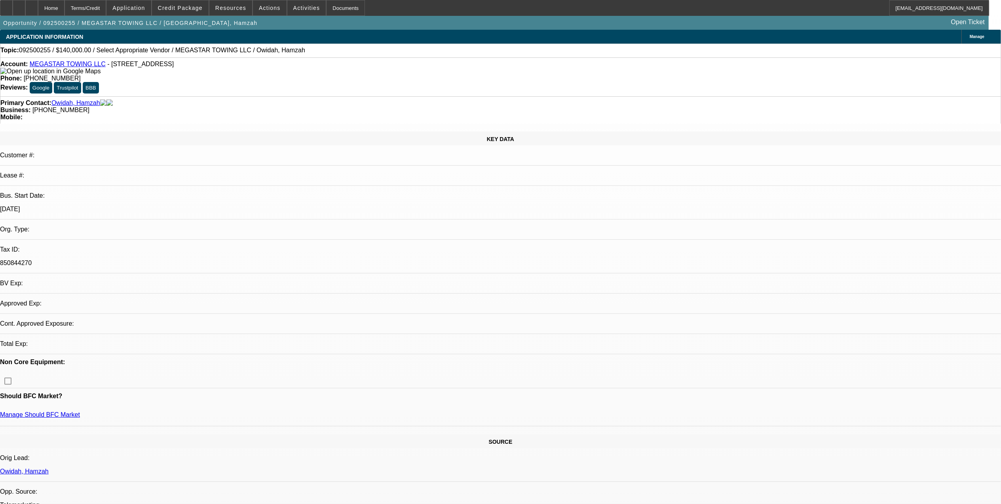
select select "0"
select select "2"
select select "0.1"
select select "4"
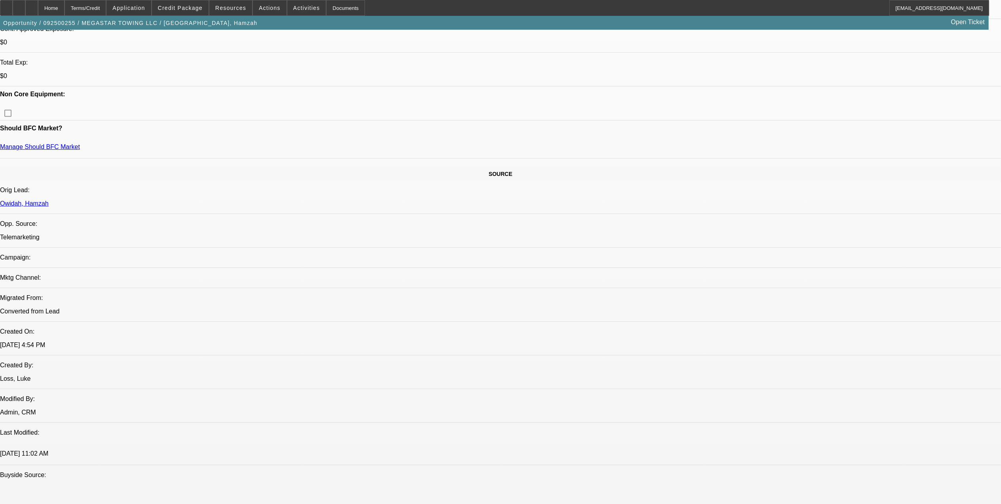
scroll to position [317, 0]
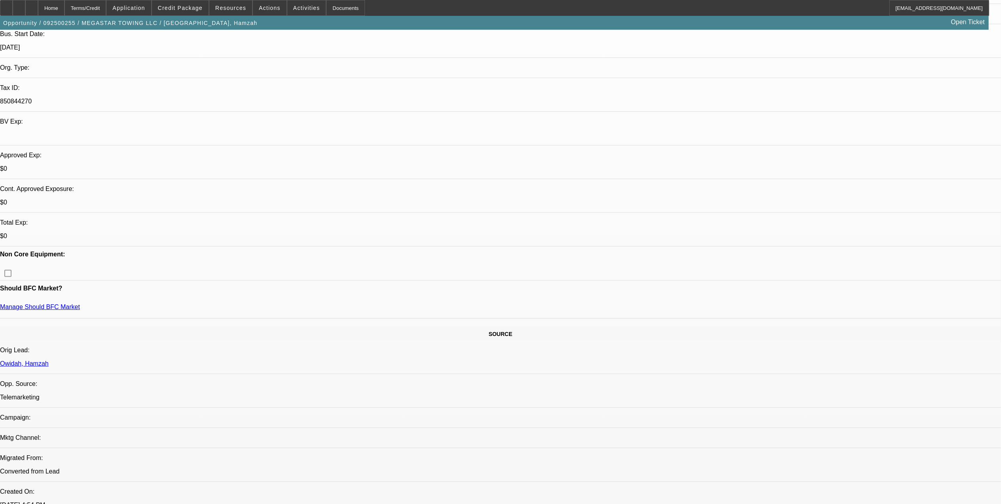
scroll to position [105, 0]
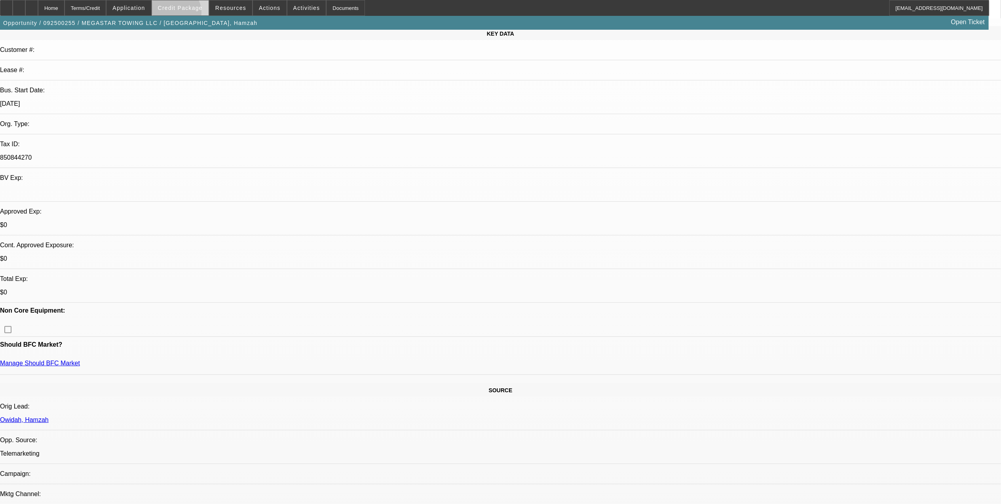
click at [187, 14] on span at bounding box center [180, 7] width 57 height 19
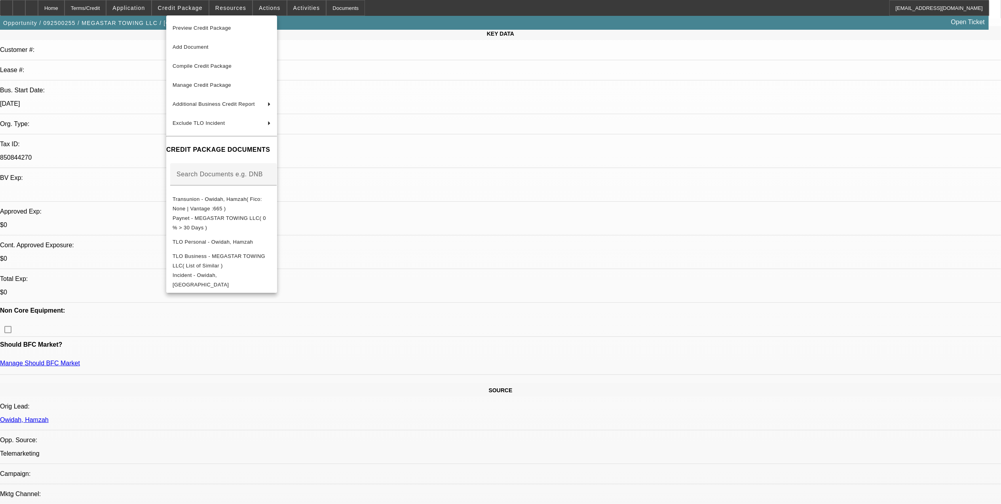
click at [420, 185] on div at bounding box center [500, 252] width 1001 height 504
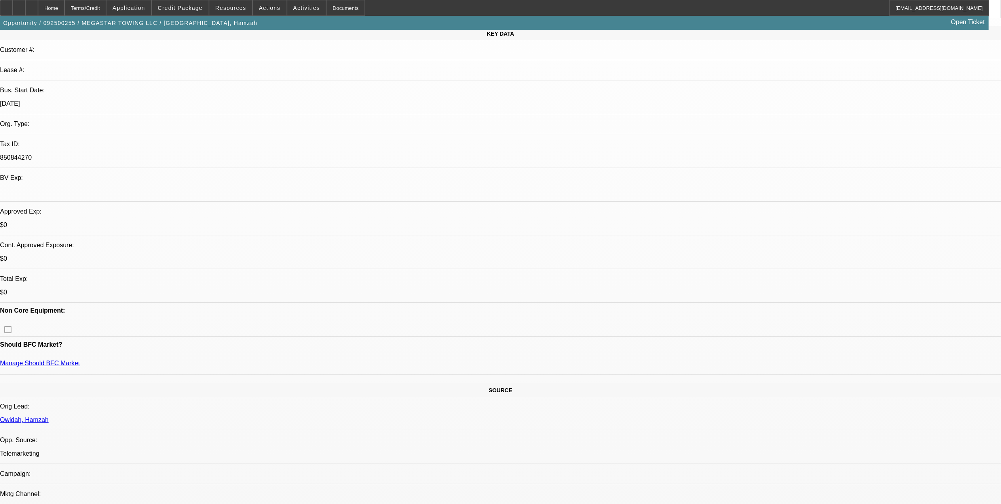
drag, startPoint x: 691, startPoint y: 169, endPoint x: 796, endPoint y: 164, distance: 105.4
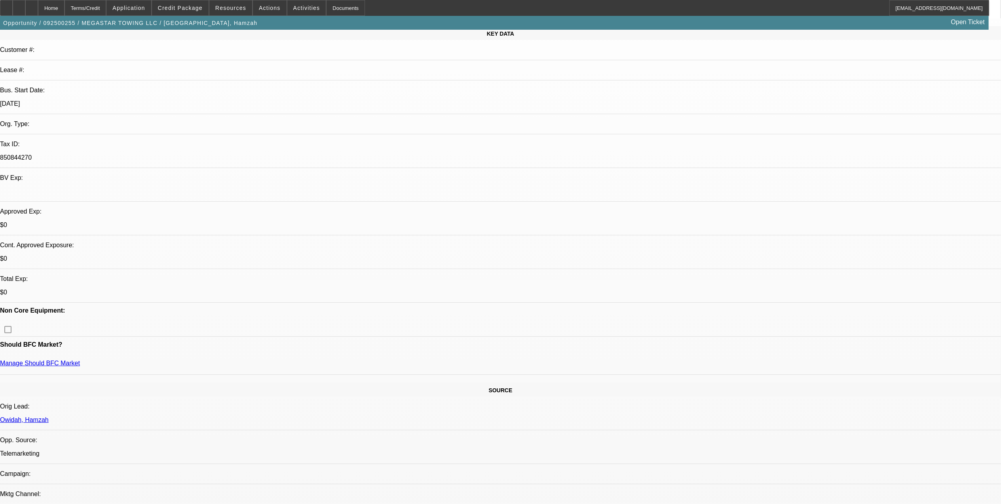
drag, startPoint x: 785, startPoint y: 166, endPoint x: 981, endPoint y: 171, distance: 196.5
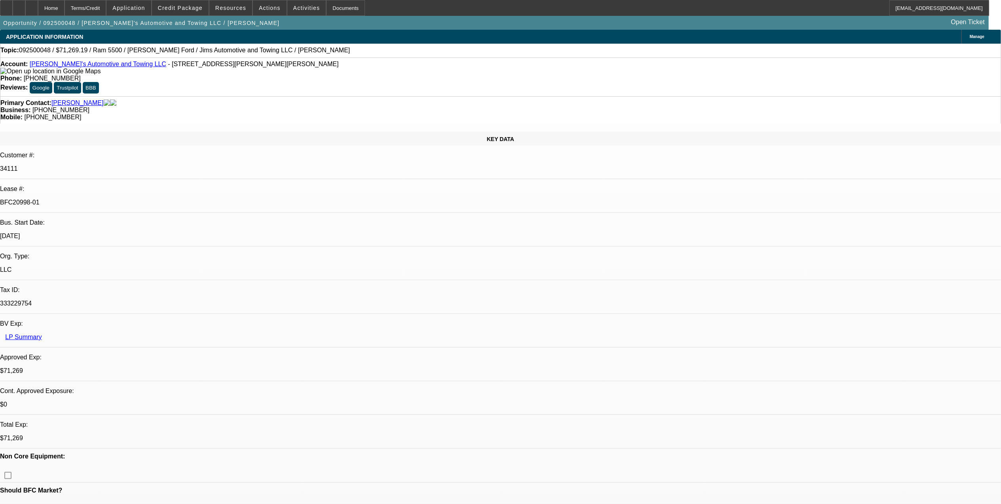
select select "0"
select select "0.1"
select select "0"
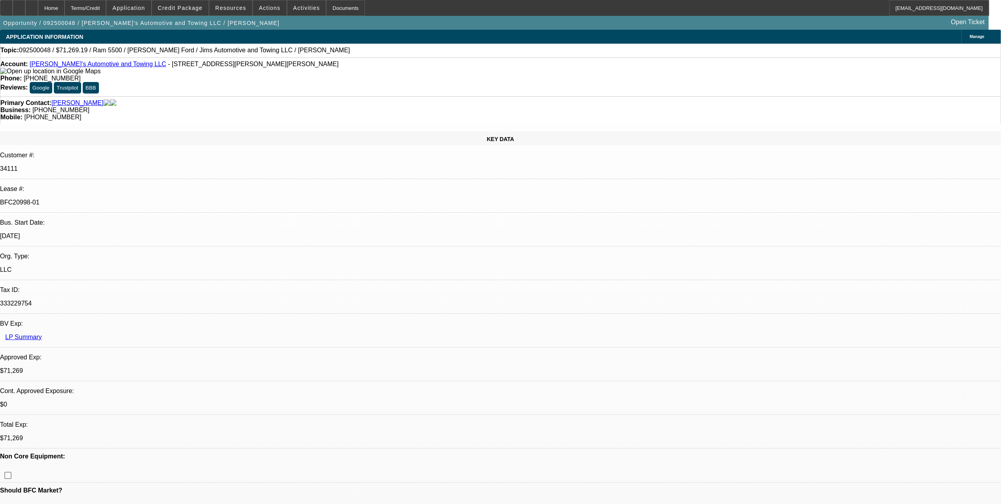
select select "0"
select select "0.1"
select select "0"
select select "0.1"
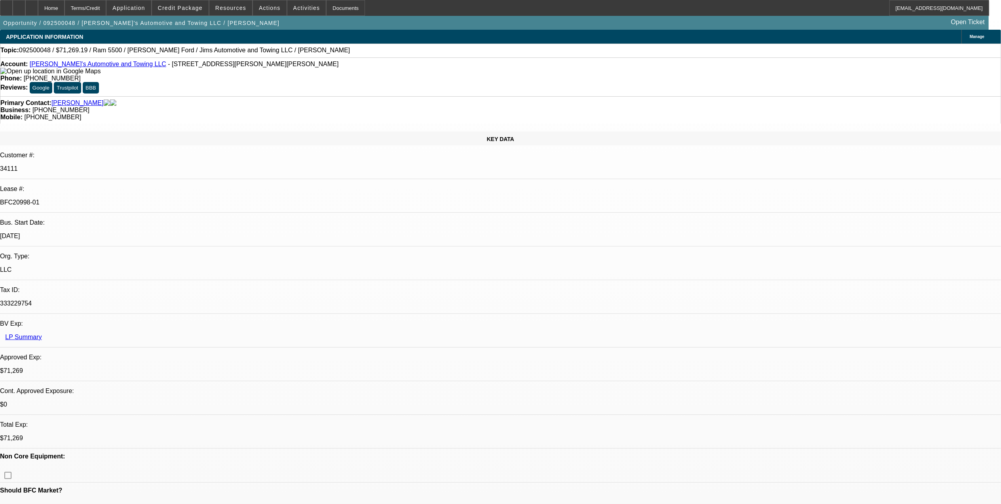
select select "0"
select select "0.1"
select select "1"
select select "3"
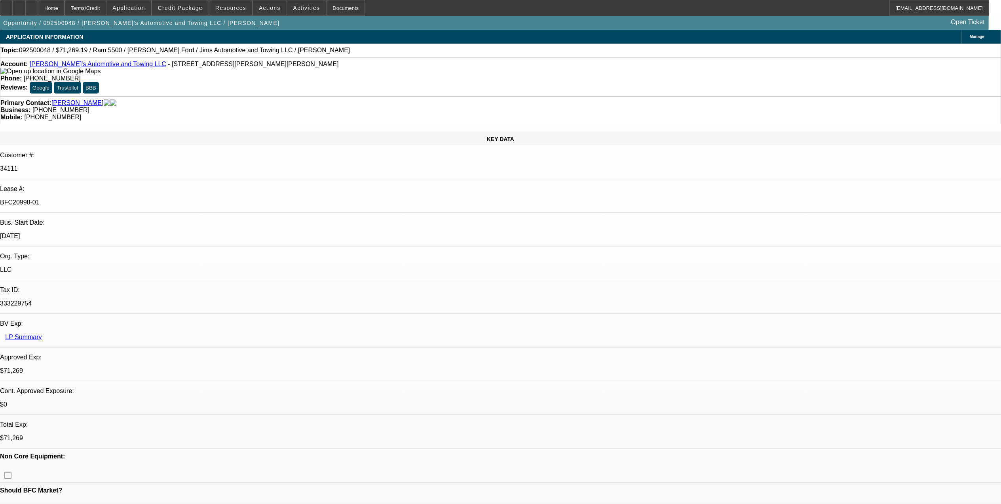
select select "4"
select select "1"
select select "3"
select select "4"
select select "1"
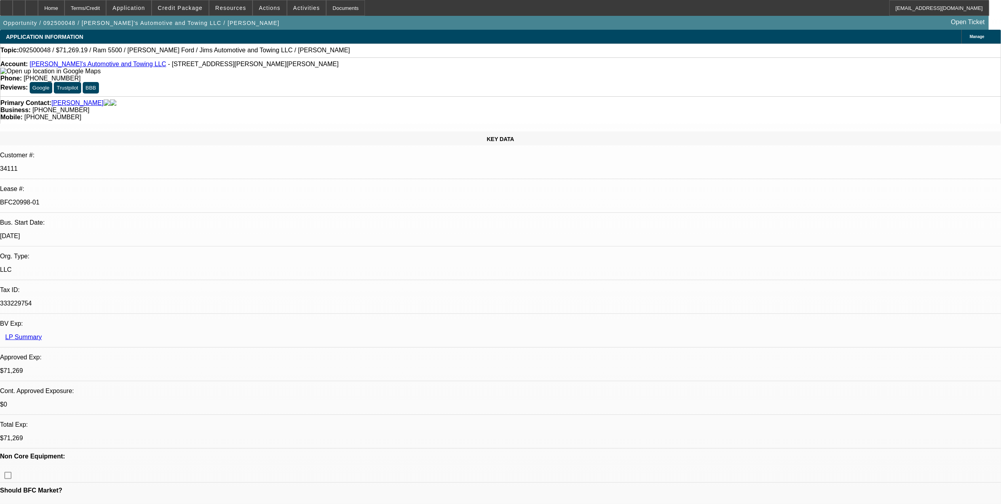
select select "1"
select select "4"
select select "1"
select select "4"
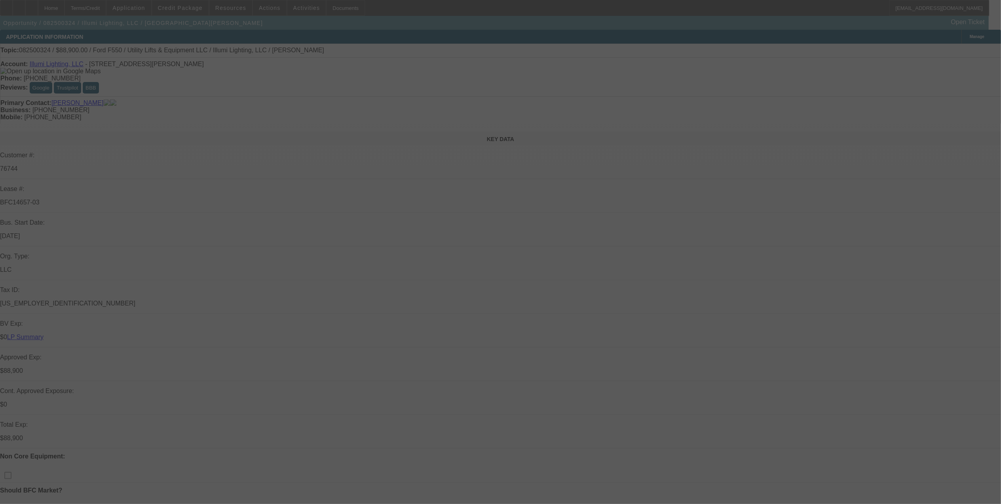
select select "0"
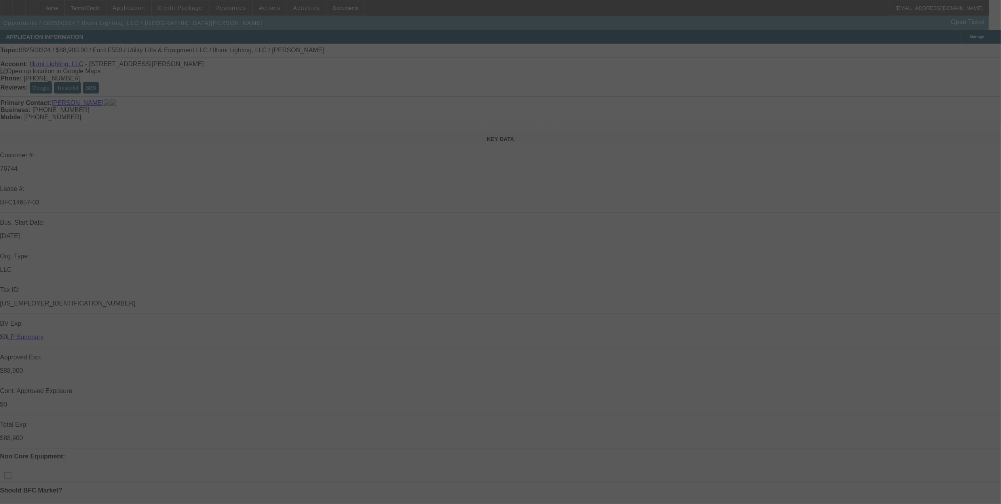
select select "0"
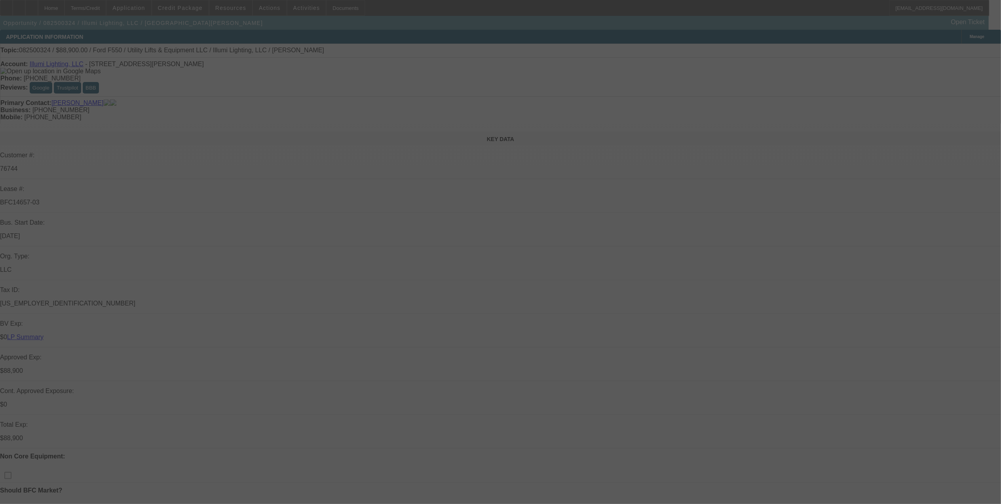
select select "0"
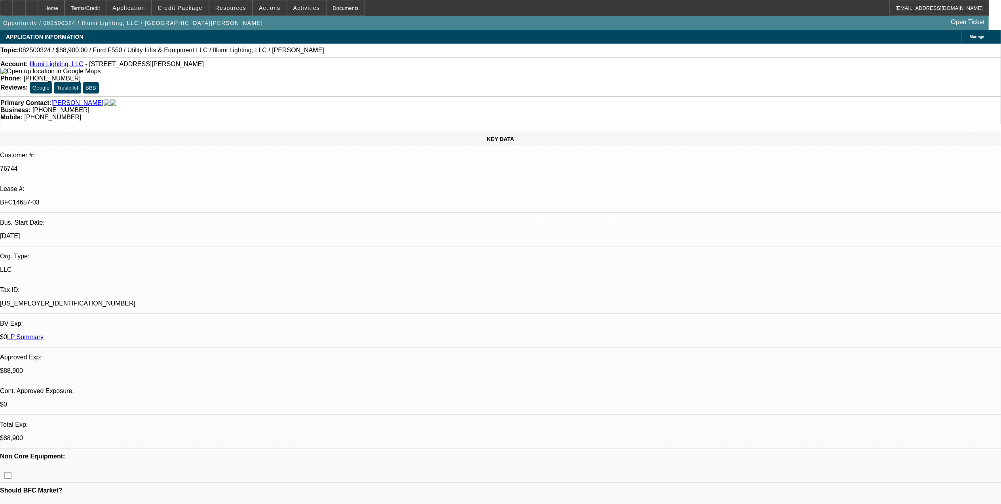
select select "1"
select select "3"
select select "6"
select select "1"
select select "3"
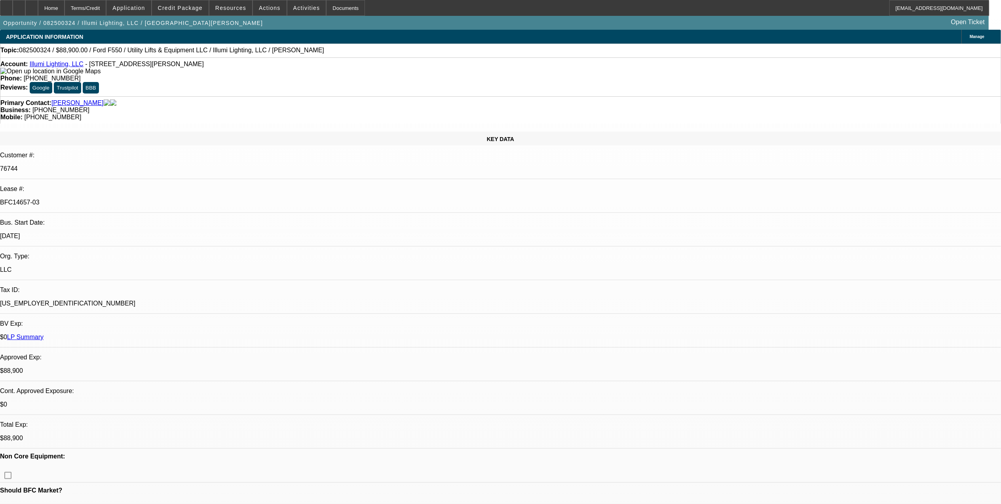
select select "6"
select select "1"
select select "3"
select select "6"
select select "1"
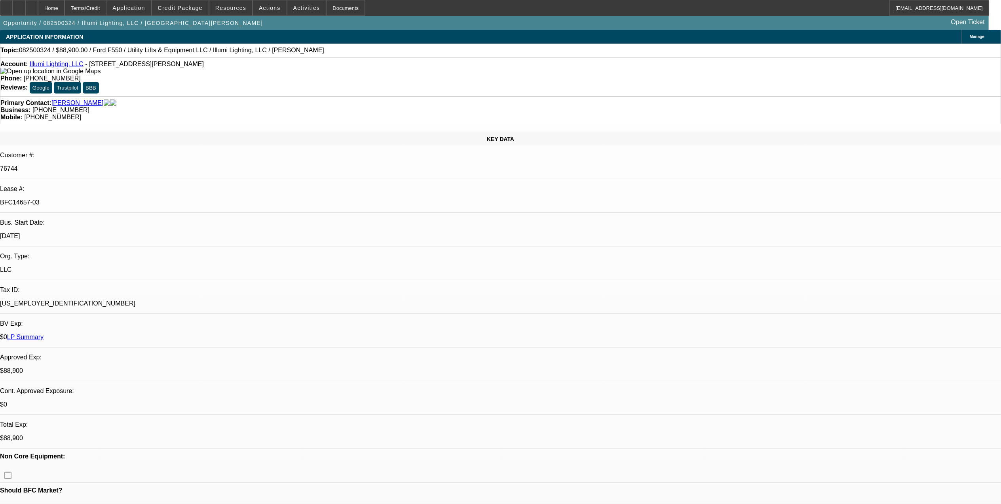
select select "3"
select select "6"
